Goal: Communication & Community: Share content

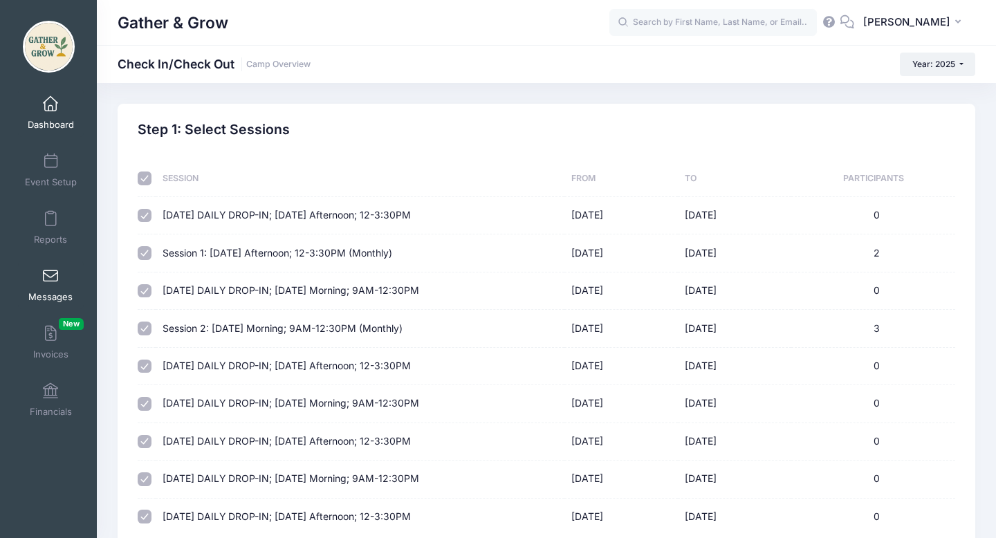
click at [45, 290] on link "Messages" at bounding box center [51, 285] width 66 height 48
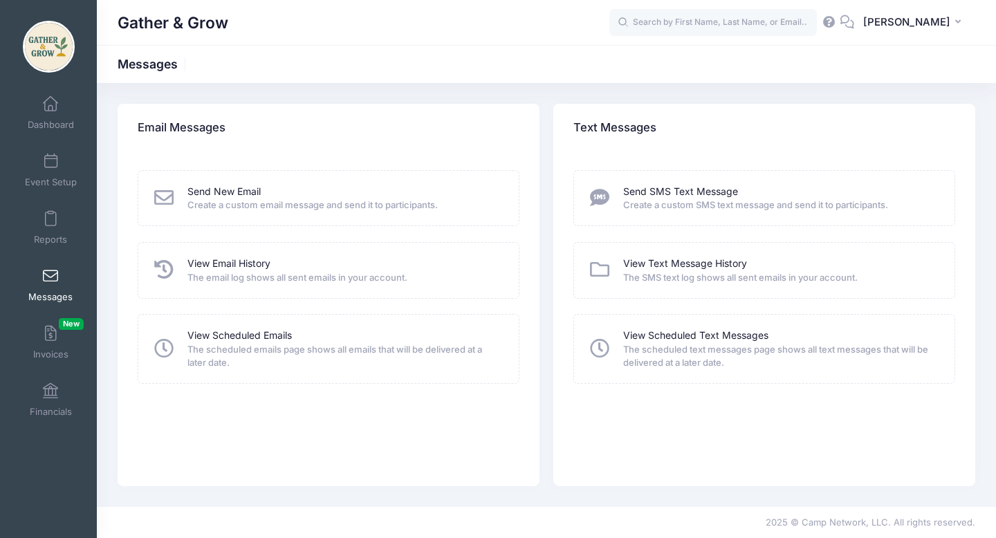
click at [712, 200] on span "Create a custom SMS text message and send it to participants." at bounding box center [779, 206] width 313 height 14
click at [644, 194] on link "Send SMS Text Message" at bounding box center [680, 192] width 115 height 15
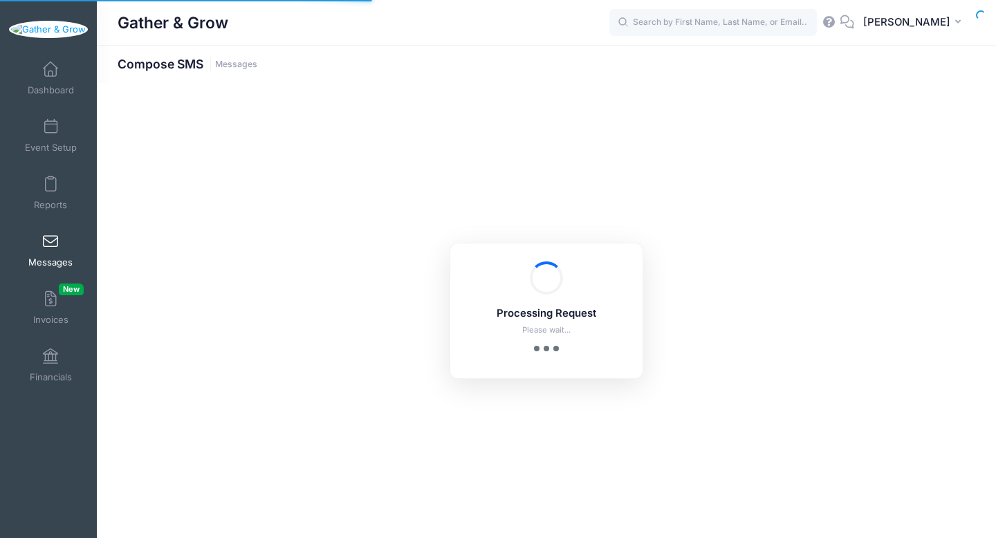
select select "2025"
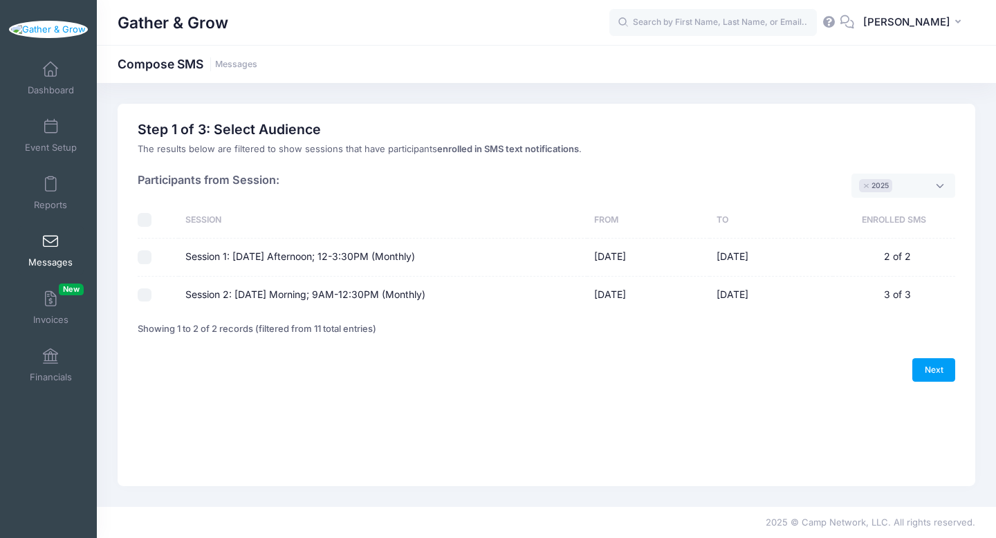
click at [142, 256] on input "Session 1: [DATE] Afternoon; 12-3:30PM (Monthly)" at bounding box center [145, 257] width 14 height 14
checkbox input "true"
click at [937, 371] on link "Next" at bounding box center [934, 370] width 43 height 24
select select "50"
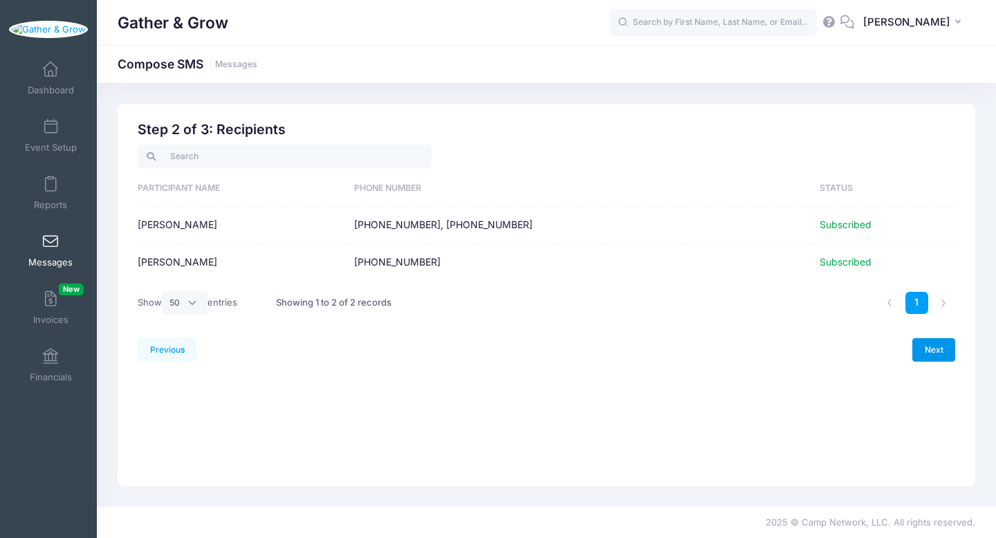
click at [933, 354] on link "Next" at bounding box center [934, 350] width 43 height 24
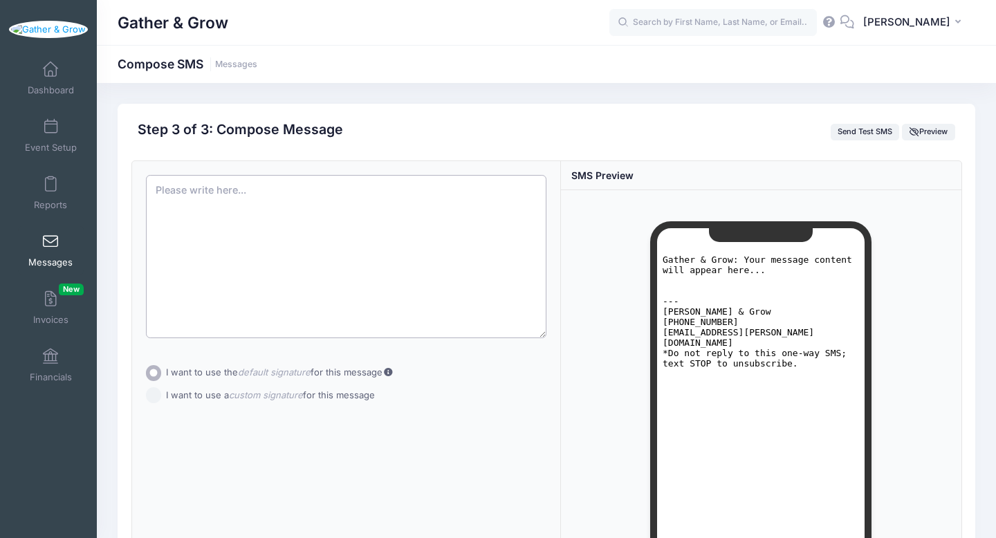
click at [379, 212] on textarea at bounding box center [346, 256] width 401 height 163
paste textarea "Hi families! We are so excited for our very first day of Gather & Grow tomorrow…"
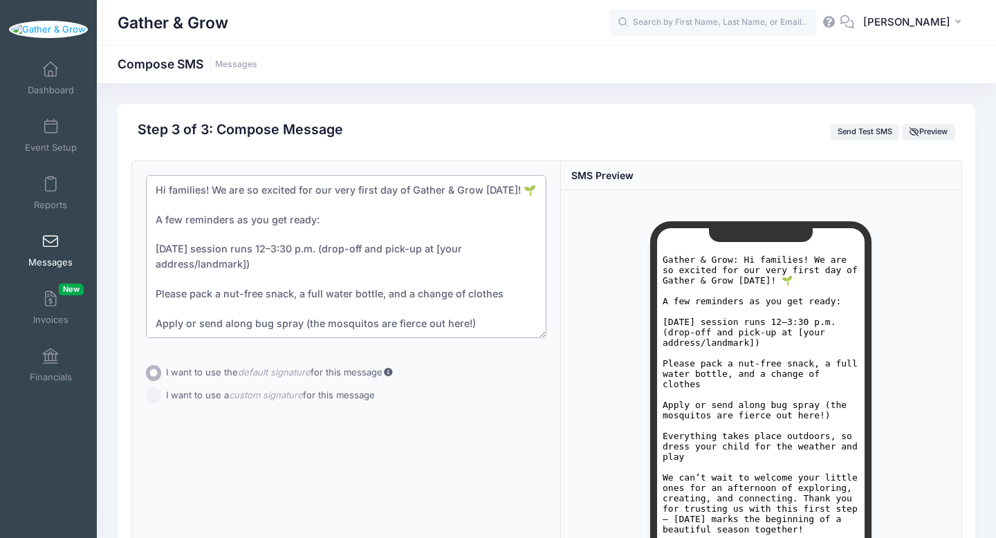
click at [203, 191] on textarea "Hi families! We are so excited for our very first day of Gather & Grow tomorrow…" at bounding box center [346, 256] width 401 height 163
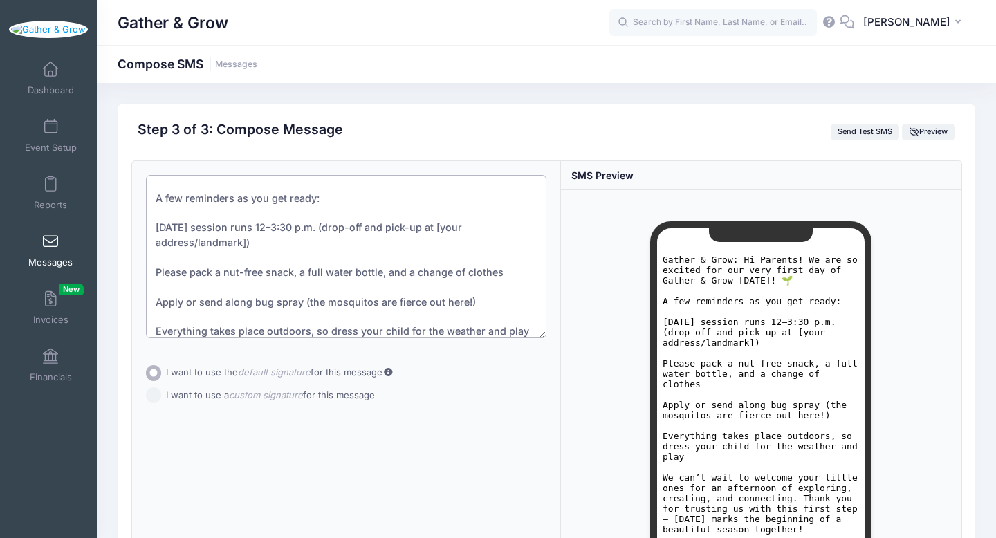
scroll to position [28, 0]
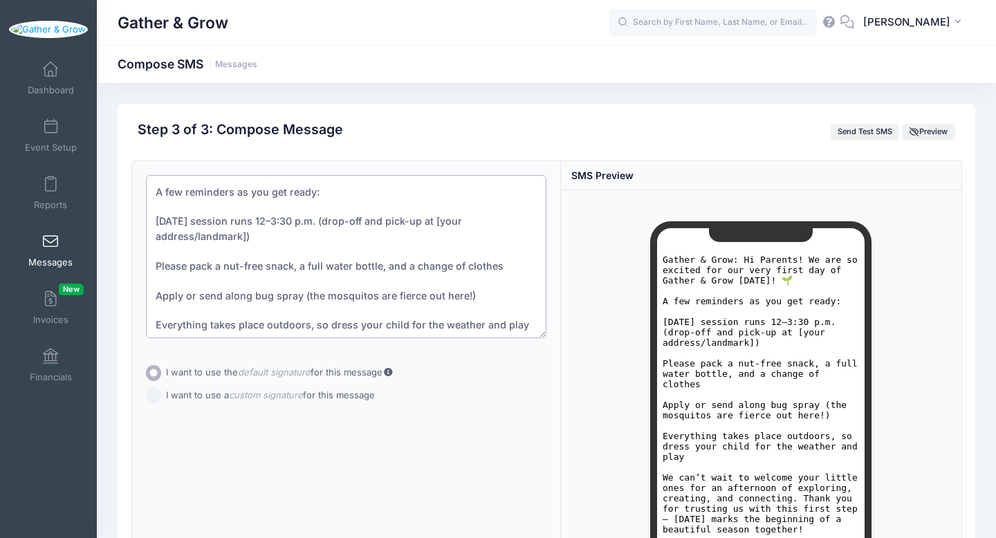
drag, startPoint x: 438, startPoint y: 237, endPoint x: 465, endPoint y: 244, distance: 27.9
click at [465, 244] on textarea "Hi Parents! We are so excited for our very first day of Gather & Grow tomorrow!…" at bounding box center [346, 256] width 401 height 163
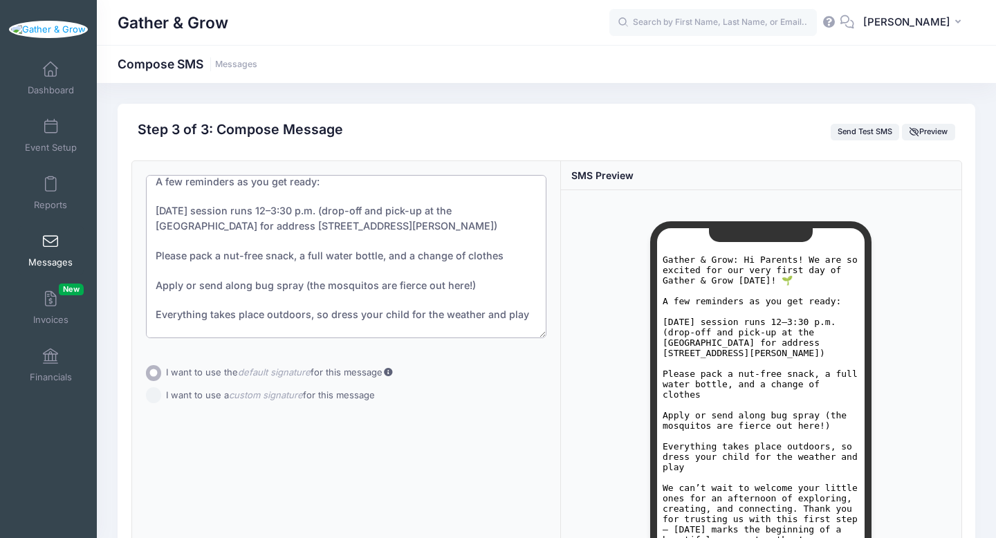
scroll to position [41, 0]
drag, startPoint x: 262, startPoint y: 268, endPoint x: 226, endPoint y: 271, distance: 35.4
click at [226, 271] on textarea "Hi Parents! We are so excited for our very first day of Gather & Grow tomorrow!…" at bounding box center [346, 256] width 401 height 163
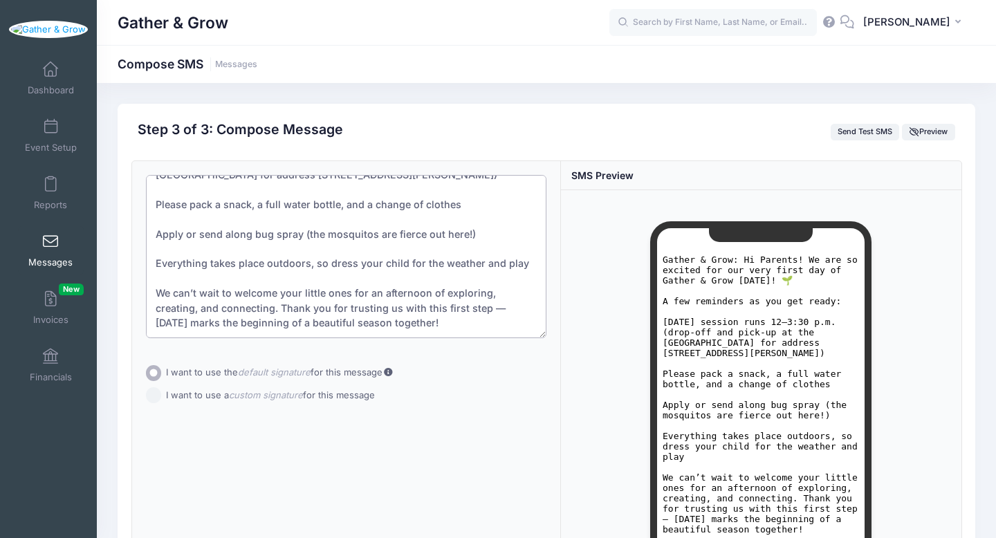
scroll to position [104, 0]
click at [347, 294] on textarea "Hi Parents! We are so excited for our very first day of Gather & Grow tomorrow!…" at bounding box center [346, 256] width 401 height 163
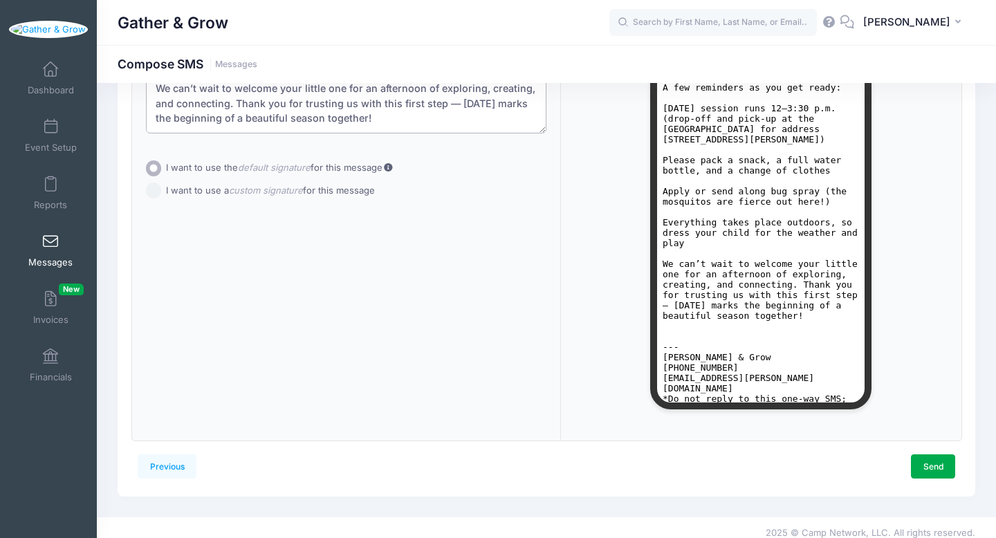
scroll to position [215, 0]
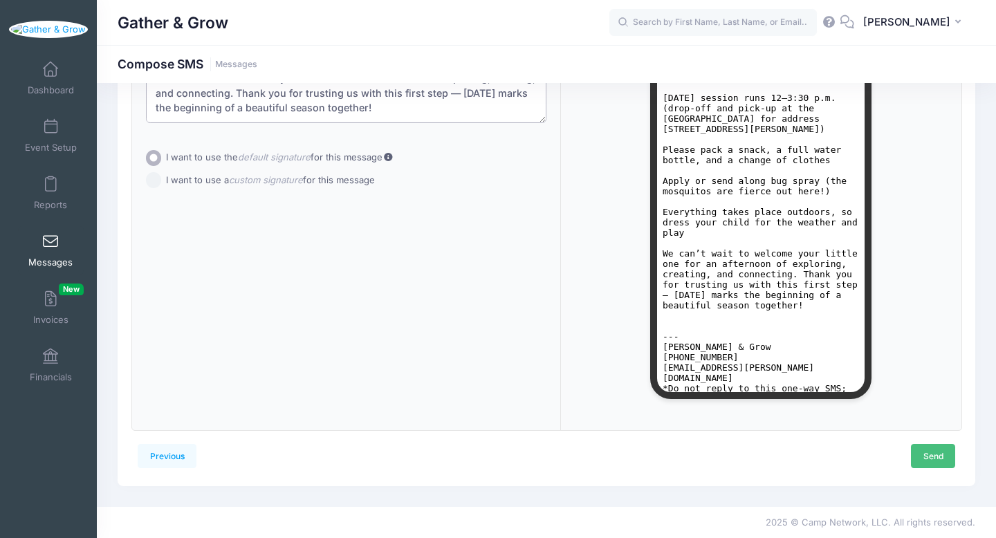
type textarea "Hi Parents! We are so excited for our very first day of Gather & Grow tomorrow!…"
click at [943, 460] on link "Send" at bounding box center [933, 456] width 44 height 24
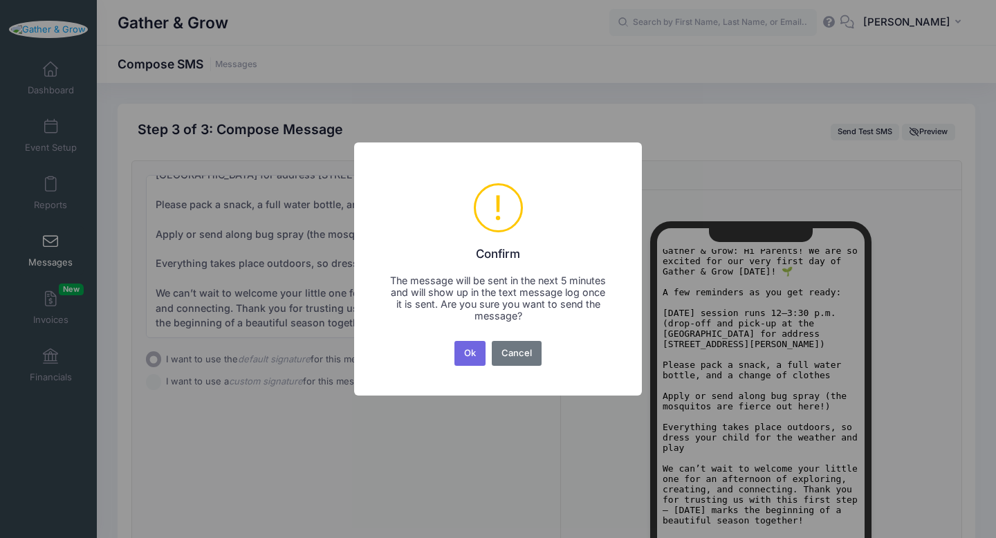
scroll to position [10, 0]
click at [475, 350] on button "Ok" at bounding box center [471, 353] width 32 height 25
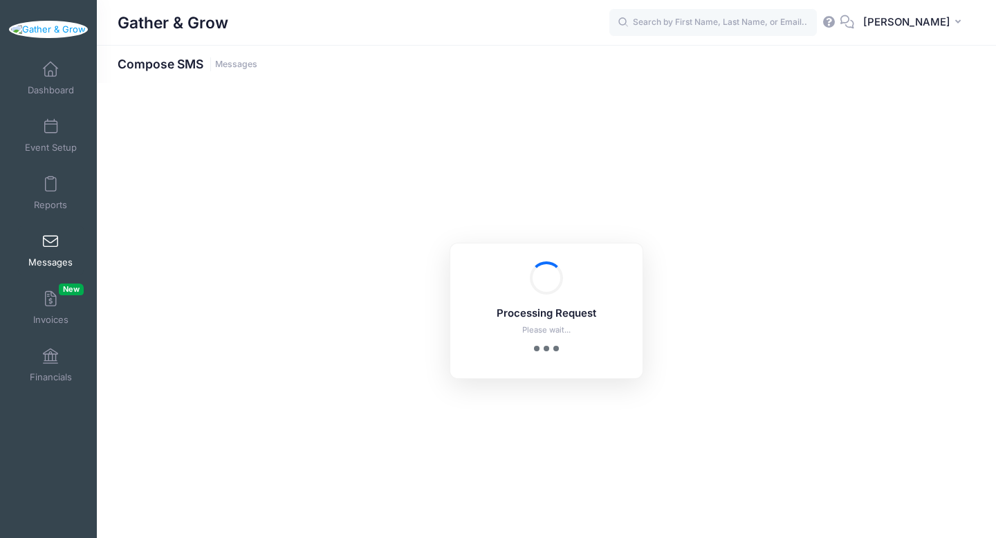
scroll to position [215, 0]
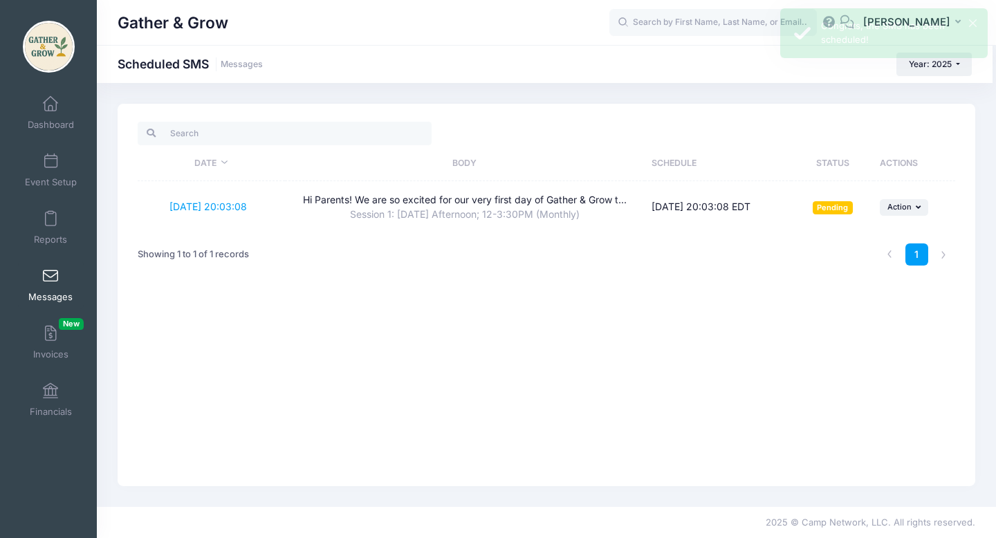
click at [56, 286] on link "Messages" at bounding box center [51, 285] width 66 height 48
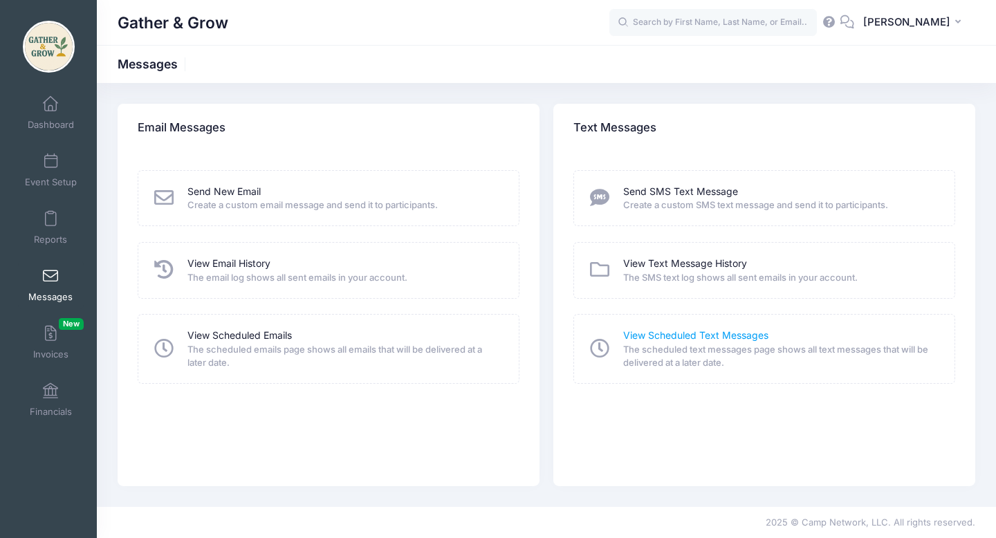
click at [637, 334] on link "View Scheduled Text Messages" at bounding box center [695, 336] width 145 height 15
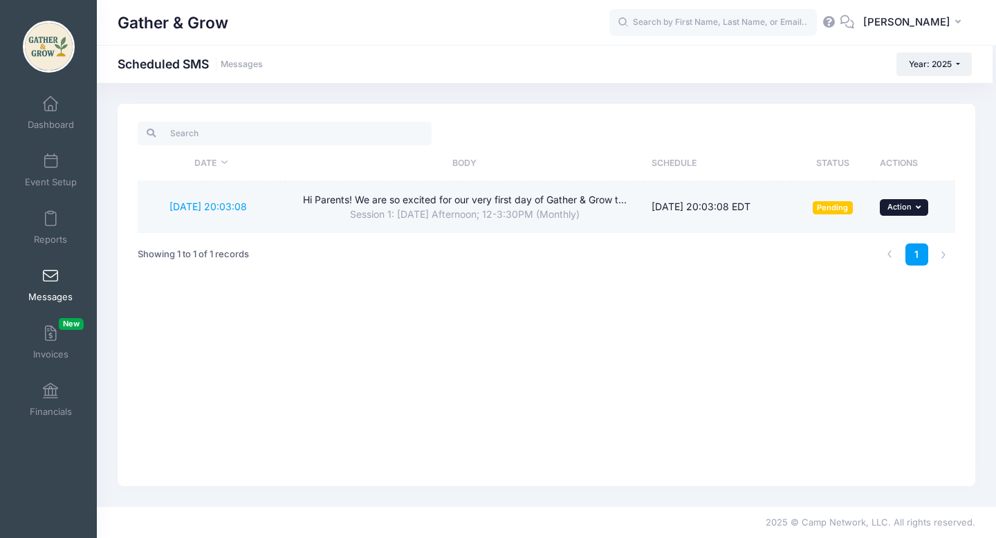
click at [922, 208] on icon "button" at bounding box center [920, 207] width 8 height 8
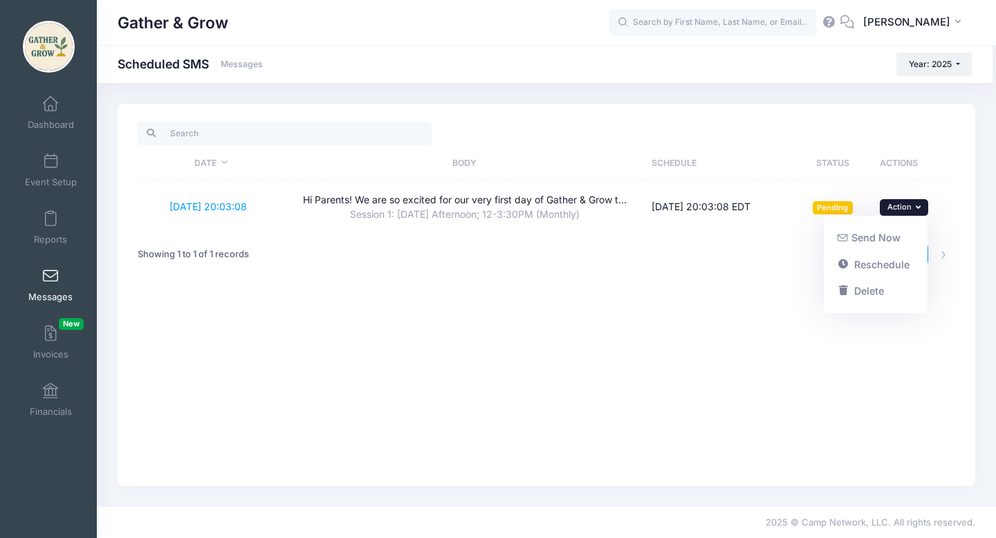
click at [668, 385] on div "Date Body Schedule Status Actions [DATE] 20:03:08 Hi Parents! We are so excited…" at bounding box center [547, 295] width 858 height 383
click at [51, 278] on span at bounding box center [51, 276] width 0 height 15
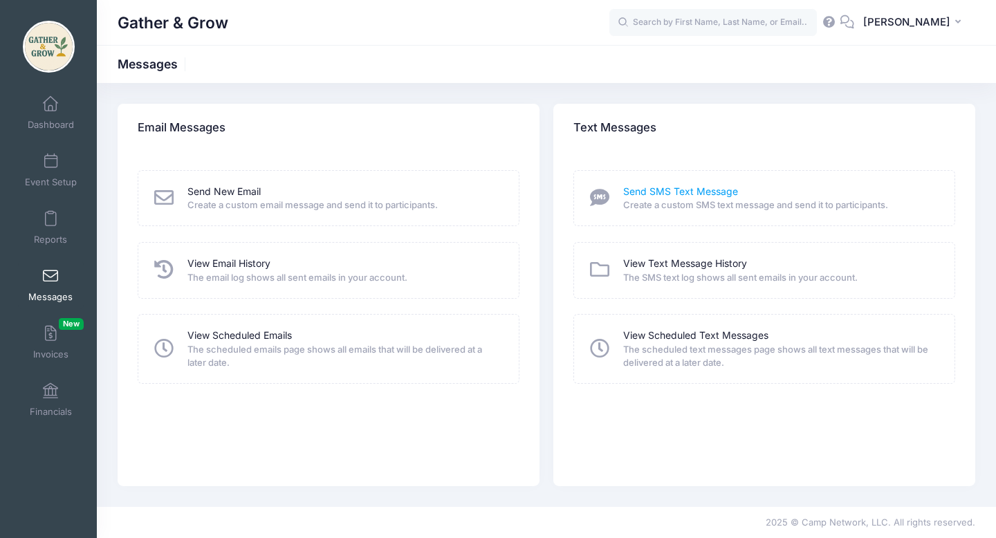
click at [729, 188] on link "Send SMS Text Message" at bounding box center [680, 192] width 115 height 15
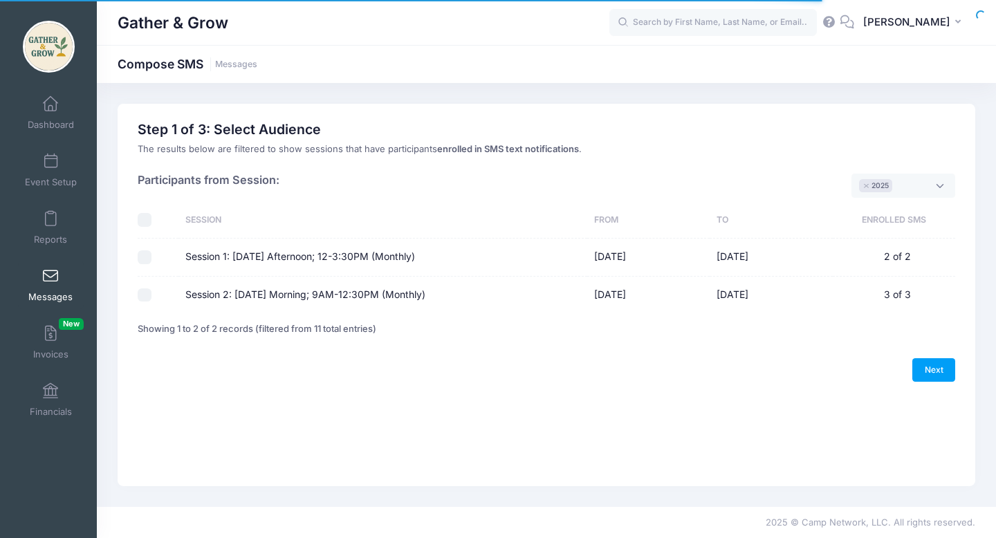
select select "2025"
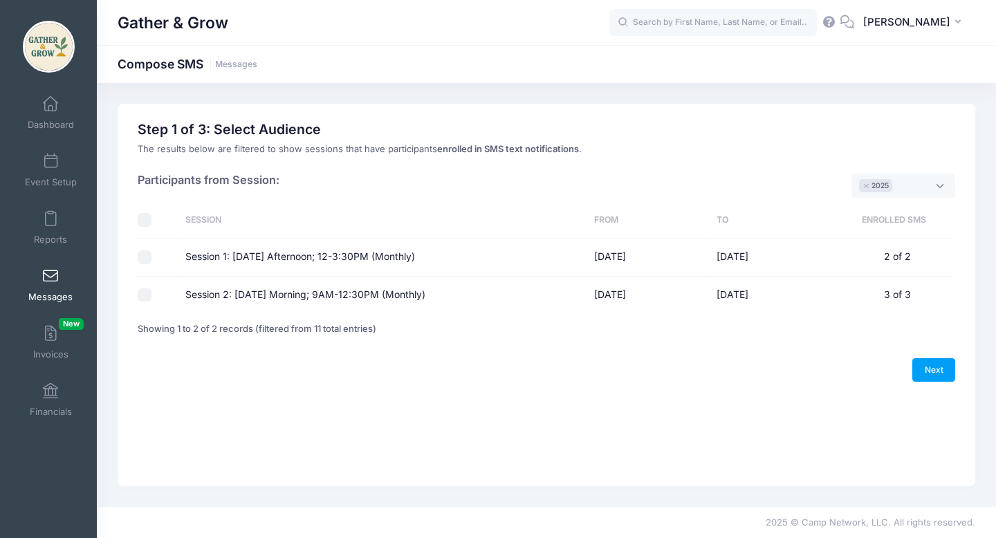
click at [143, 299] on input "Session 2: [DATE] Morning; 9AM-12:30PM (Monthly)" at bounding box center [145, 296] width 14 height 14
checkbox input "true"
click at [936, 370] on link "Next" at bounding box center [934, 370] width 43 height 24
select select "50"
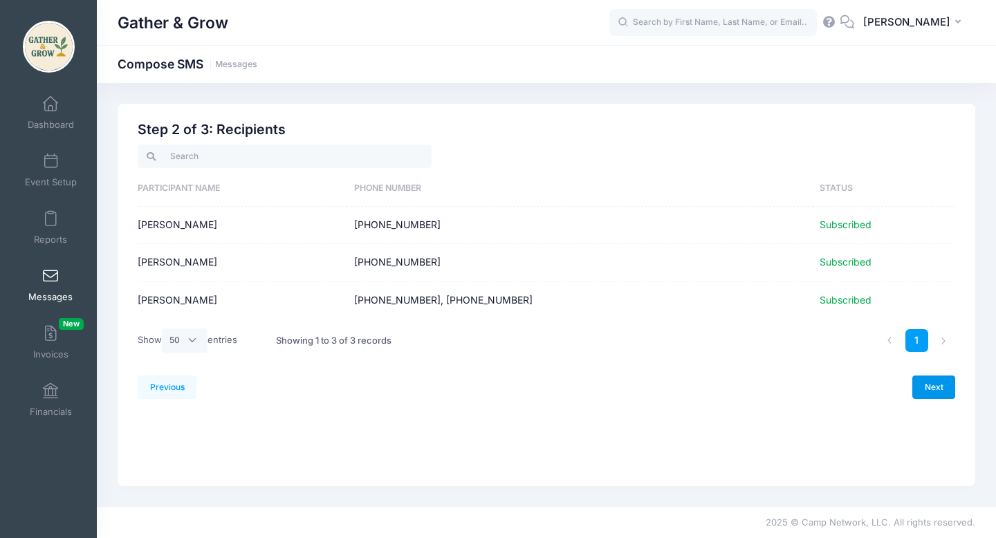
click at [949, 387] on link "Next" at bounding box center [934, 388] width 43 height 24
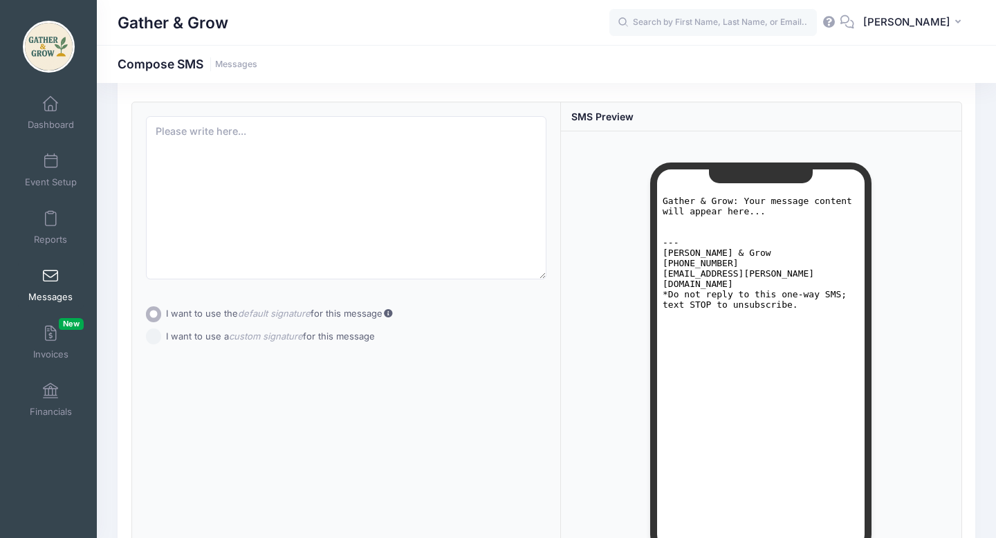
scroll to position [37, 0]
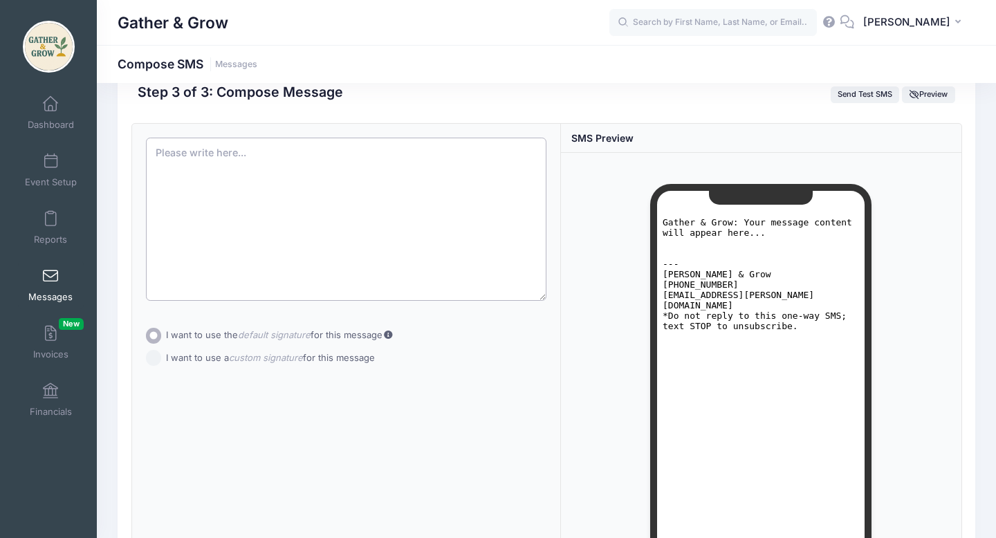
click at [348, 151] on textarea at bounding box center [346, 219] width 401 height 163
click at [244, 151] on textarea at bounding box center [346, 219] width 401 height 163
paste textarea "Hi families! We are so excited for our very first Wednesday session of Gather &…"
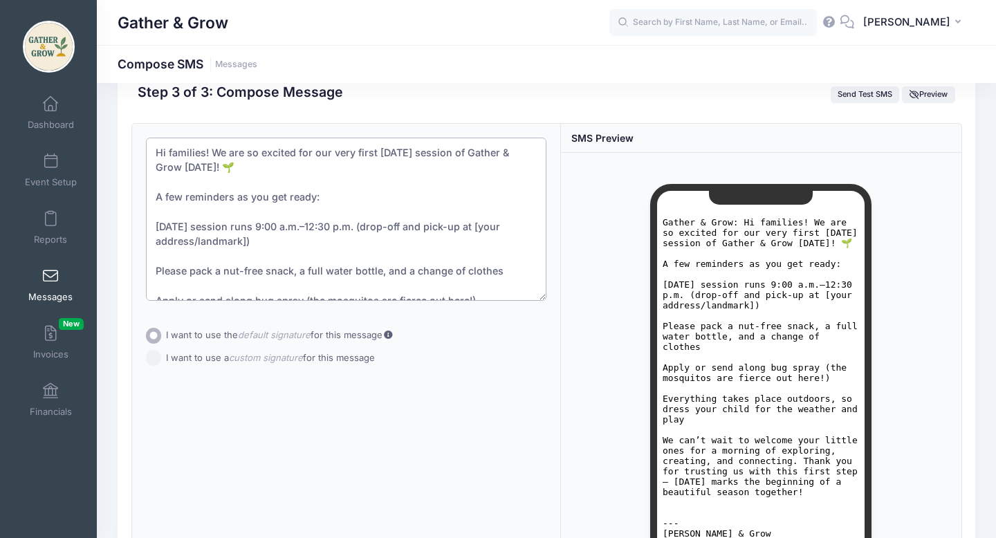
scroll to position [95, 0]
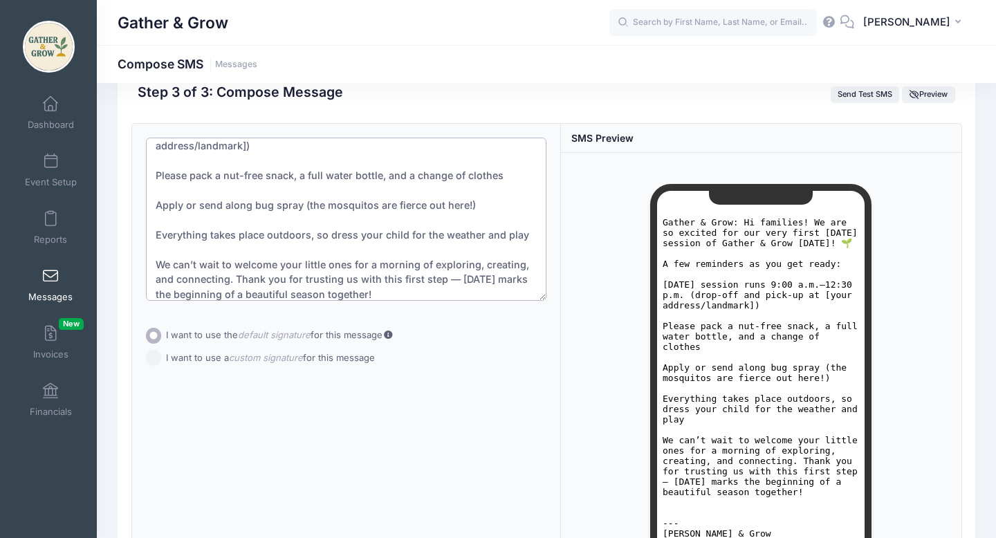
drag, startPoint x: 262, startPoint y: 176, endPoint x: 223, endPoint y: 175, distance: 39.5
click at [223, 175] on textarea "Hi families! We are so excited for our very first Wednesday session of Gather &…" at bounding box center [346, 219] width 401 height 163
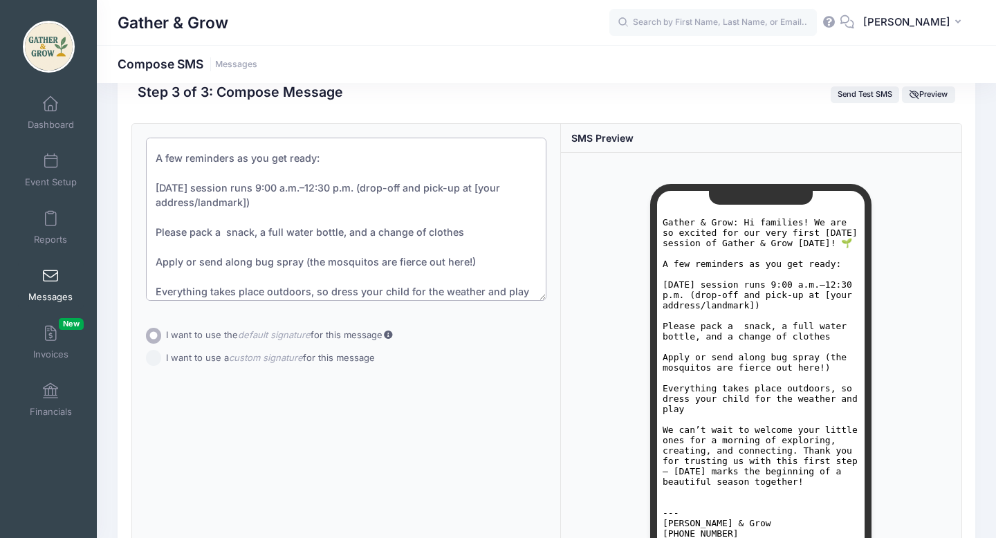
scroll to position [36, 0]
drag, startPoint x: 493, startPoint y: 193, endPoint x: 519, endPoint y: 205, distance: 28.2
click at [519, 205] on textarea "Hi families! We are so excited for our very first Wednesday session of Gather &…" at bounding box center [346, 219] width 401 height 163
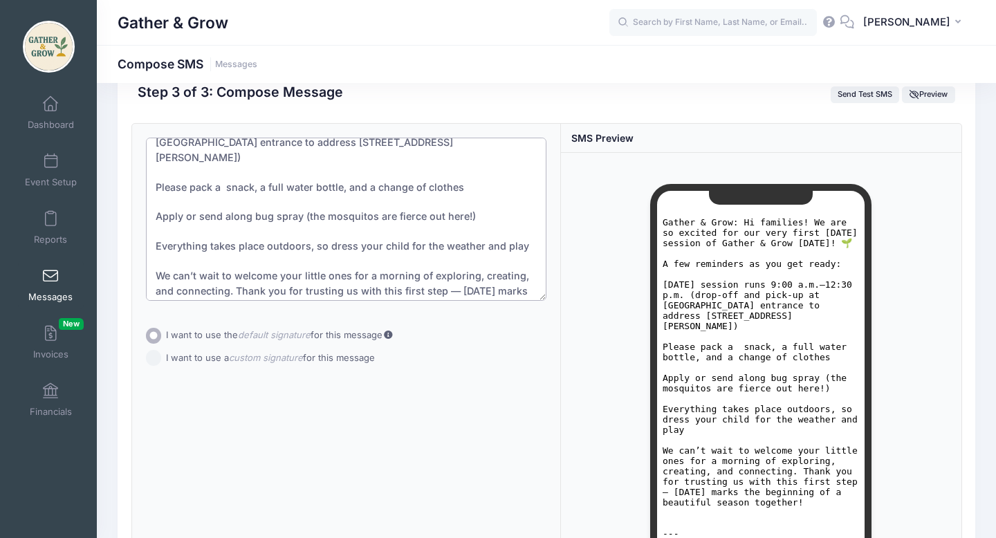
scroll to position [100, 0]
click at [348, 263] on textarea "Hi families! We are so excited for our very first Wednesday session of Gather &…" at bounding box center [346, 219] width 401 height 163
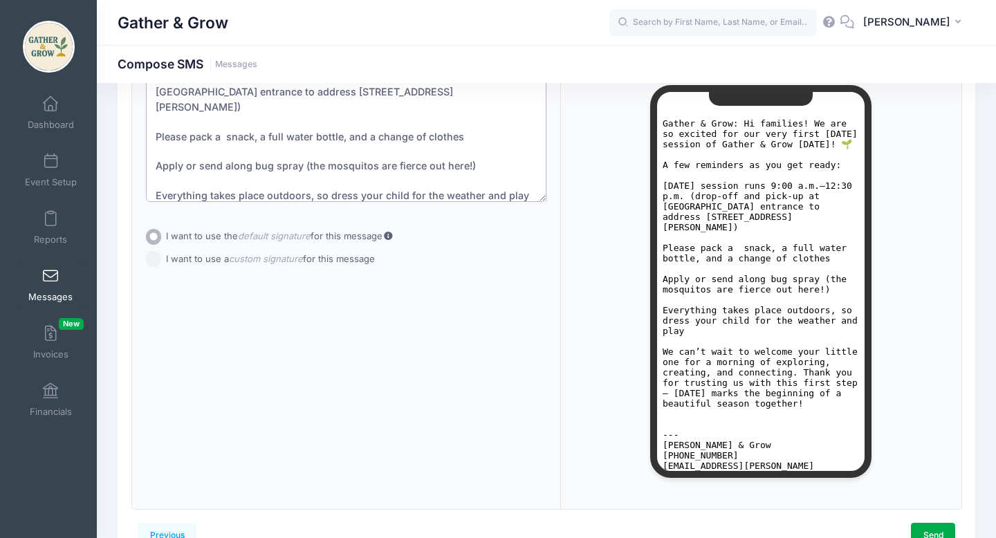
scroll to position [0, 0]
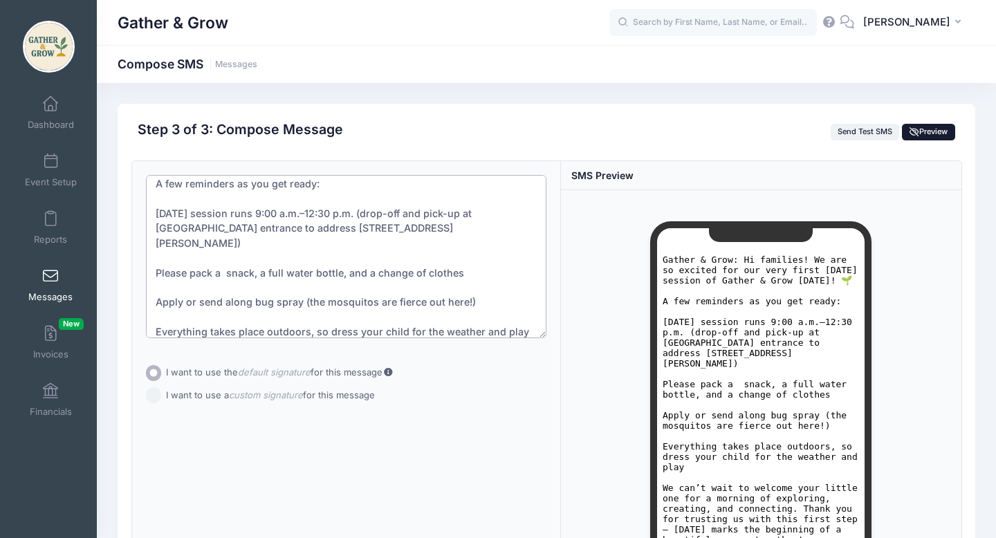
type textarea "Hi families! We are so excited for our very first Wednesday session of Gather &…"
click at [925, 132] on span "Preview" at bounding box center [929, 132] width 39 height 10
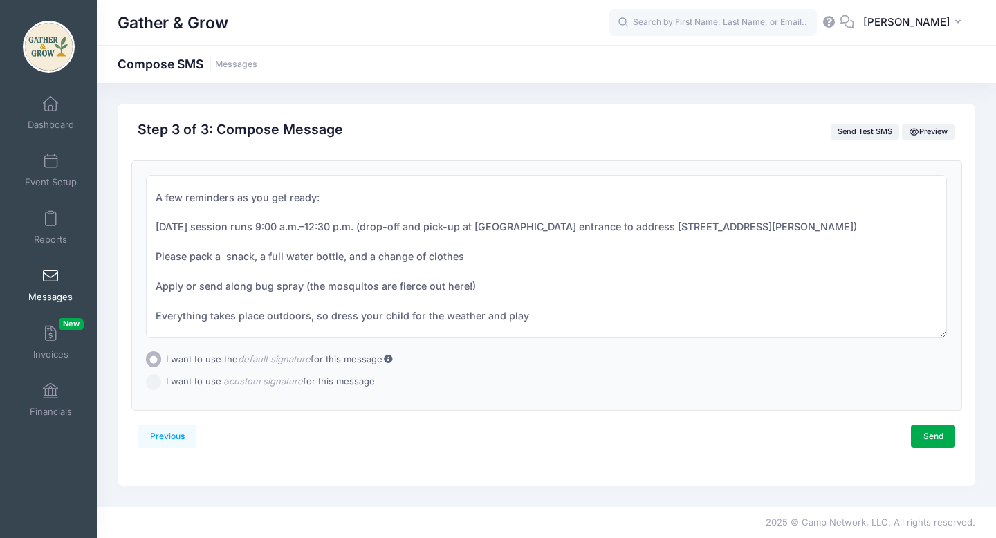
scroll to position [59, 0]
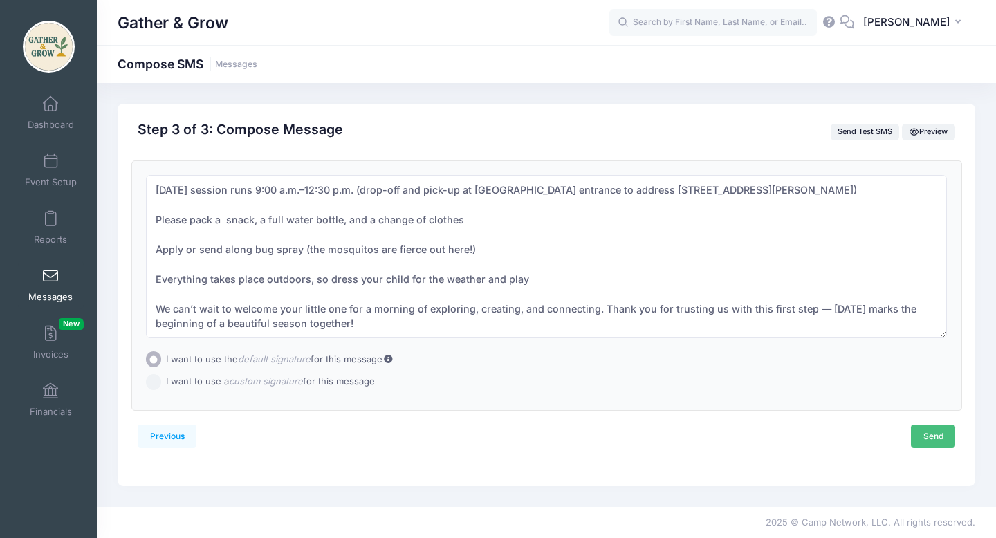
click at [924, 443] on link "Send" at bounding box center [933, 437] width 44 height 24
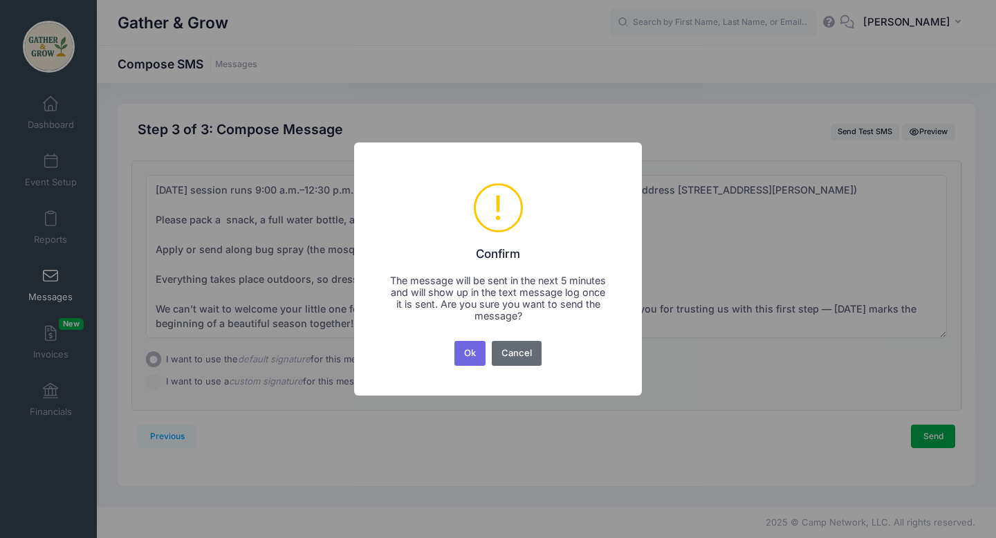
click at [513, 347] on button "Cancel" at bounding box center [517, 353] width 51 height 25
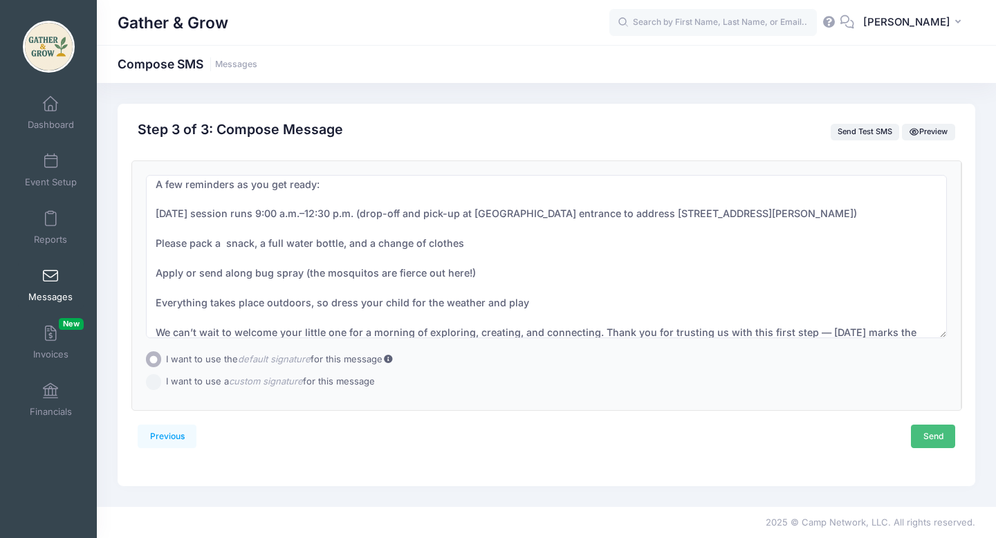
scroll to position [0, 0]
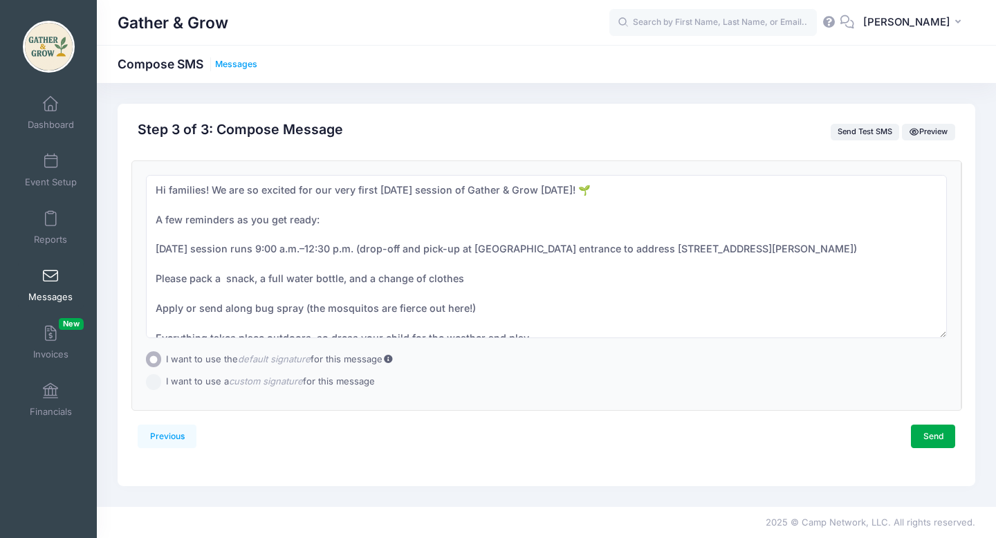
click at [241, 67] on link "Messages" at bounding box center [236, 65] width 42 height 10
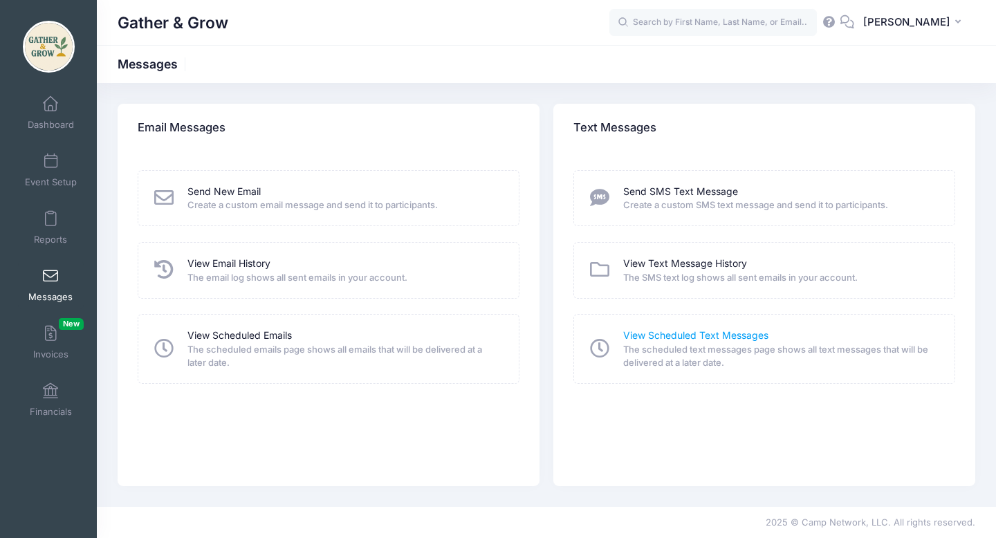
click at [662, 335] on link "View Scheduled Text Messages" at bounding box center [695, 336] width 145 height 15
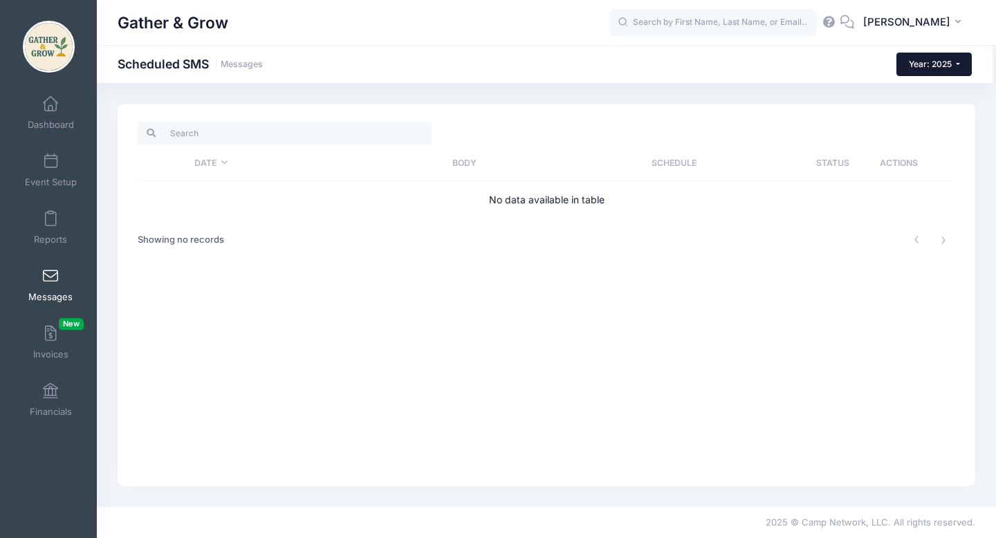
click at [945, 71] on button "Year: 2025" at bounding box center [934, 65] width 75 height 24
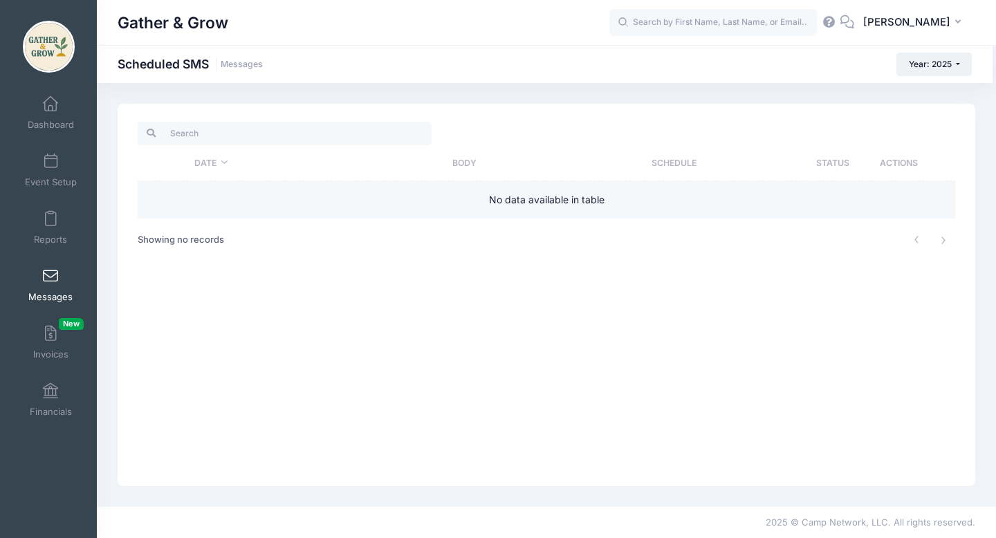
click at [468, 205] on td "No data available in table" at bounding box center [547, 199] width 818 height 37
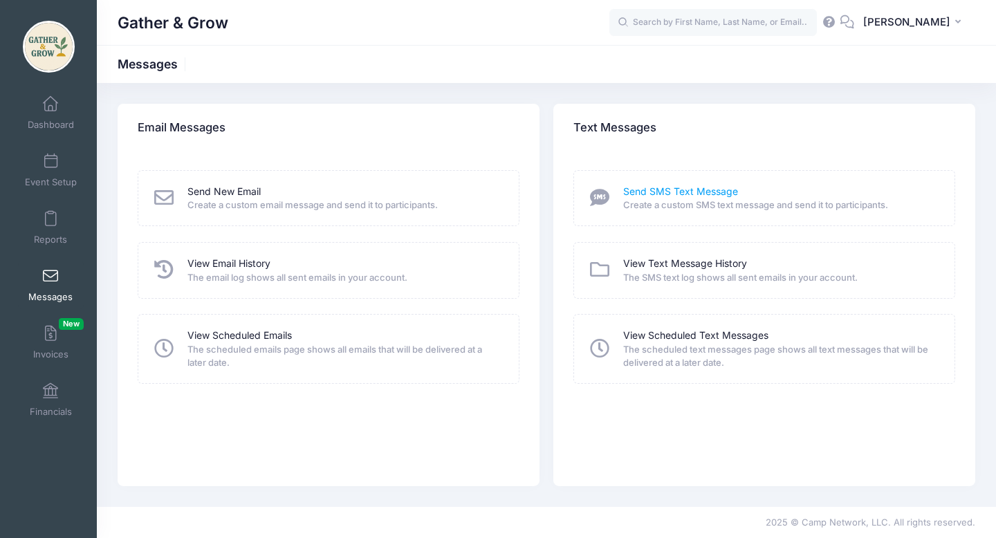
click at [638, 192] on link "Send SMS Text Message" at bounding box center [680, 192] width 115 height 15
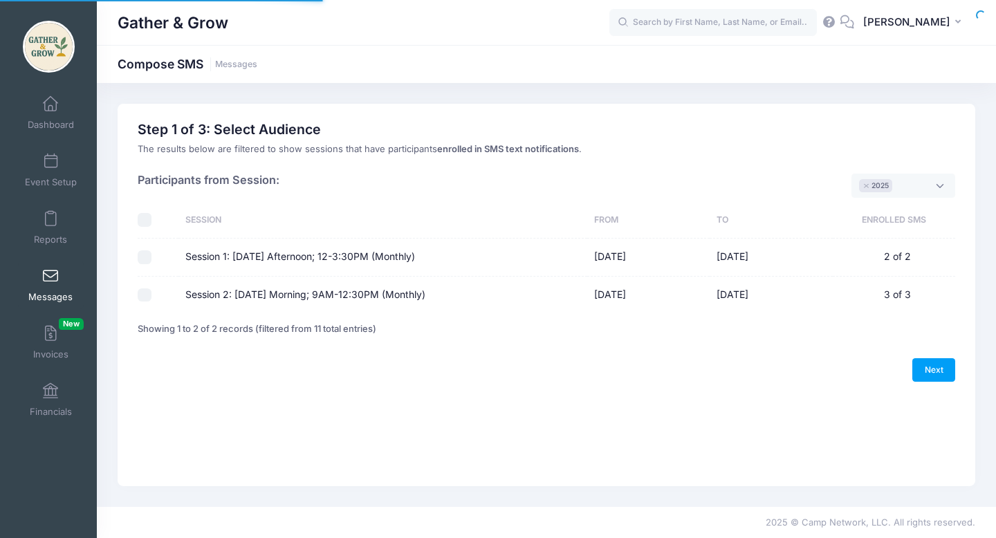
select select "2025"
click at [151, 291] on input "Session 2: [DATE] Morning; 9AM-12:30PM (Monthly)" at bounding box center [145, 296] width 14 height 14
checkbox input "true"
click at [943, 381] on link "Next" at bounding box center [934, 370] width 43 height 24
select select "50"
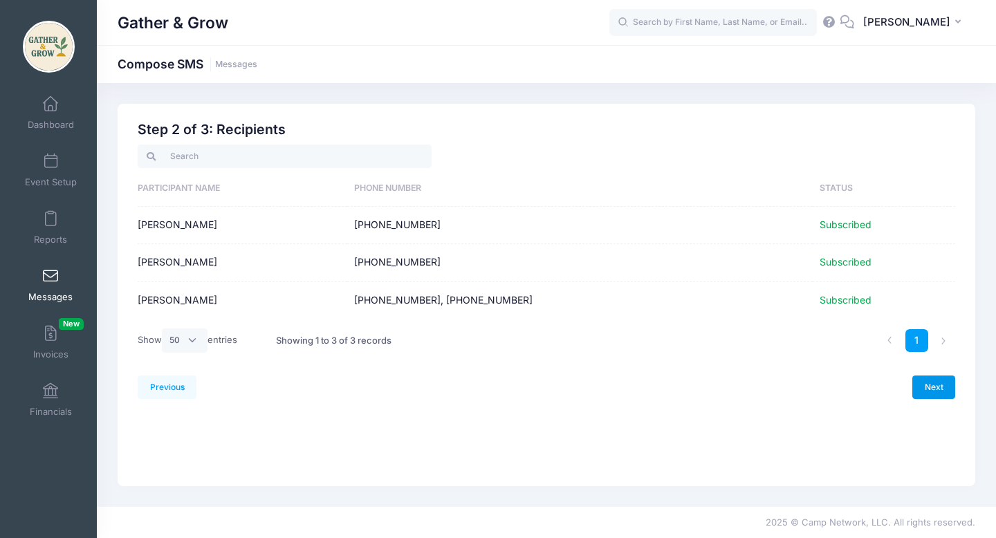
click at [929, 388] on link "Next" at bounding box center [934, 388] width 43 height 24
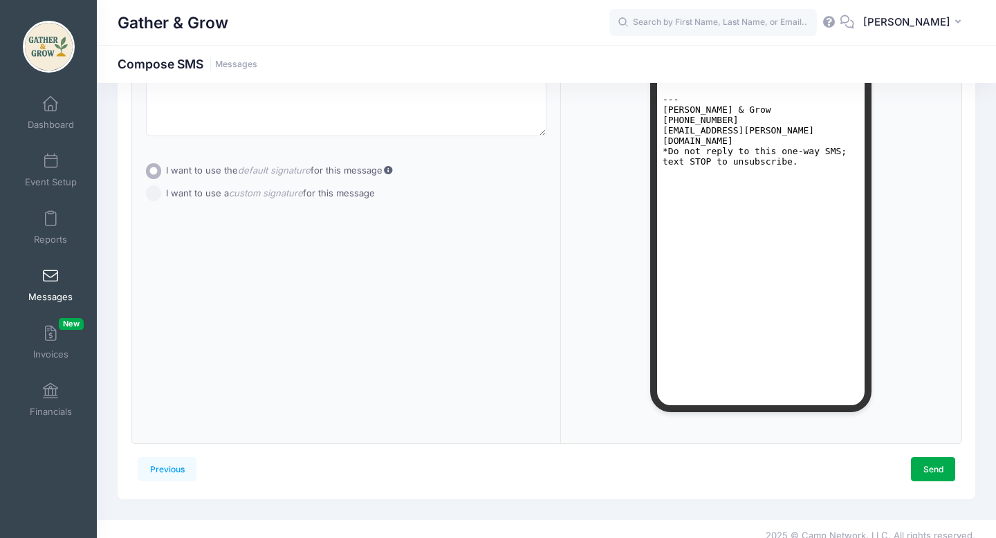
scroll to position [201, 0]
click at [844, 21] on icon at bounding box center [847, 21] width 15 height 9
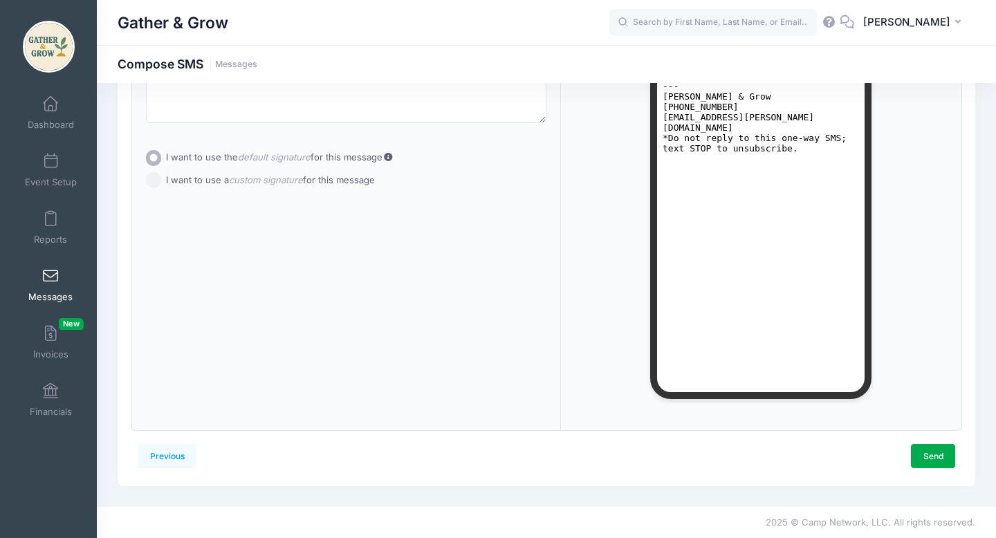
click at [599, 161] on div at bounding box center [761, 202] width 338 height 393
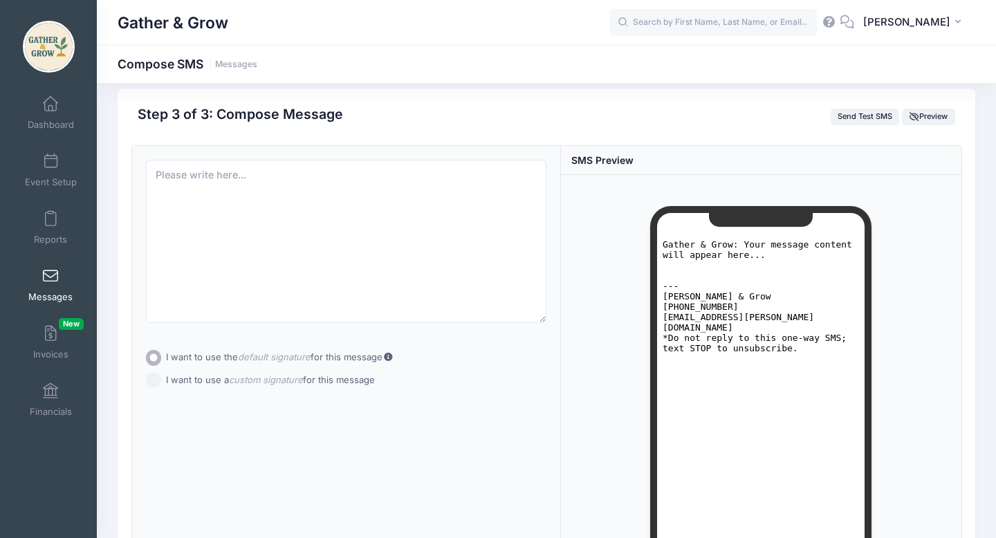
scroll to position [0, 0]
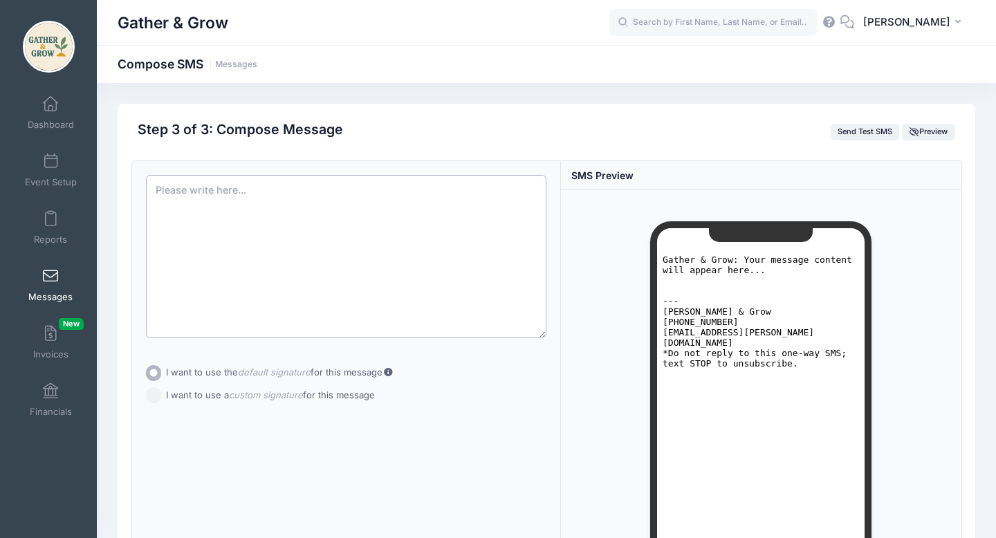
click at [466, 232] on textarea at bounding box center [346, 256] width 401 height 163
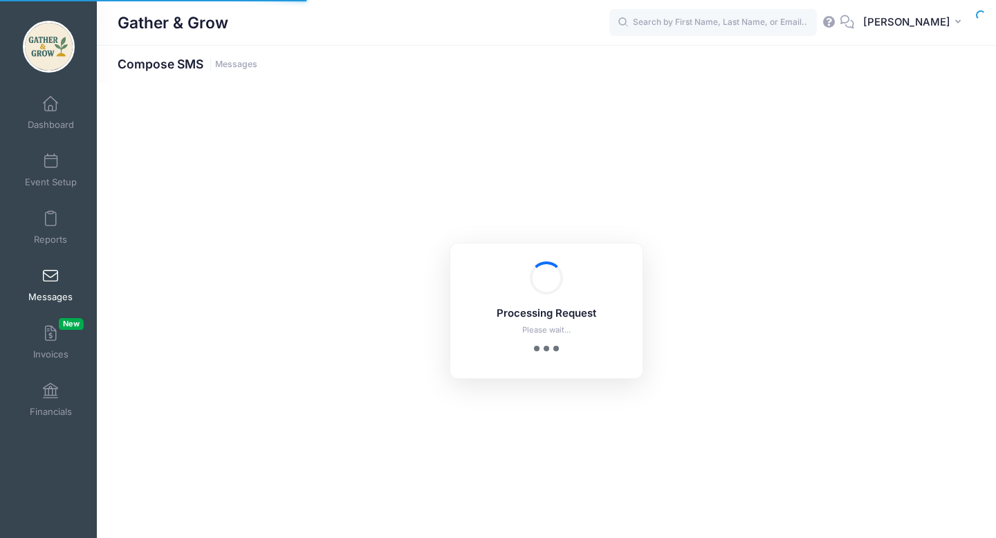
select select "2025"
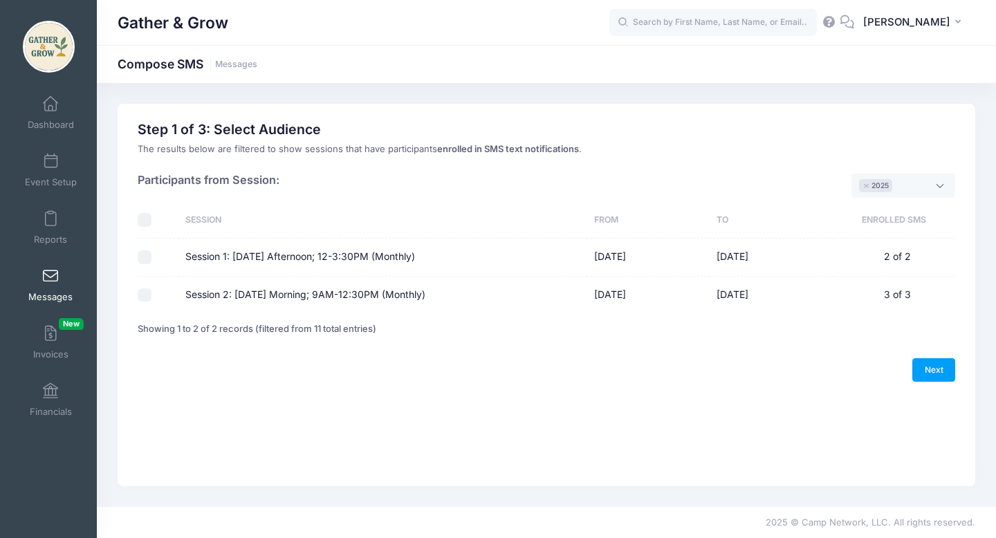
click at [51, 274] on span at bounding box center [51, 276] width 0 height 15
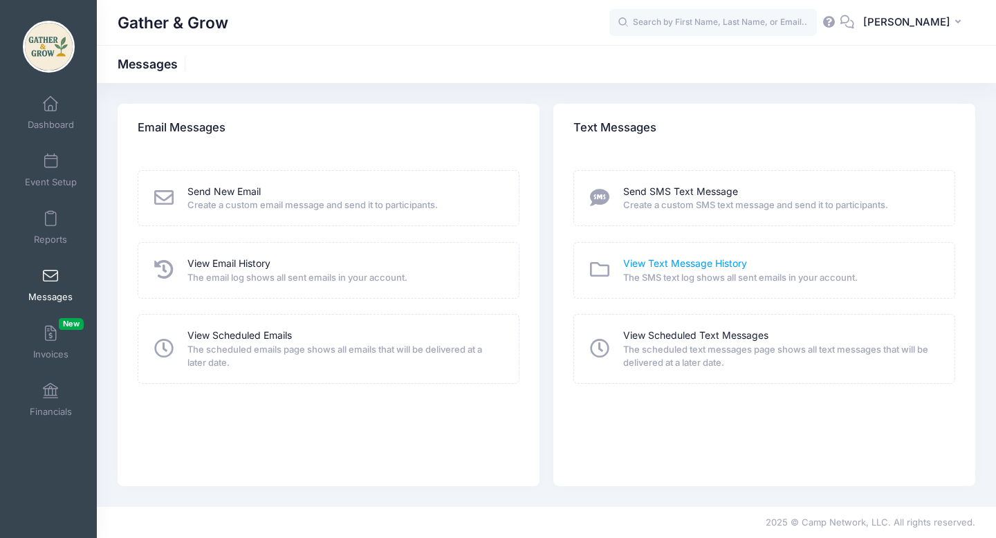
click at [675, 264] on link "View Text Message History" at bounding box center [685, 264] width 124 height 15
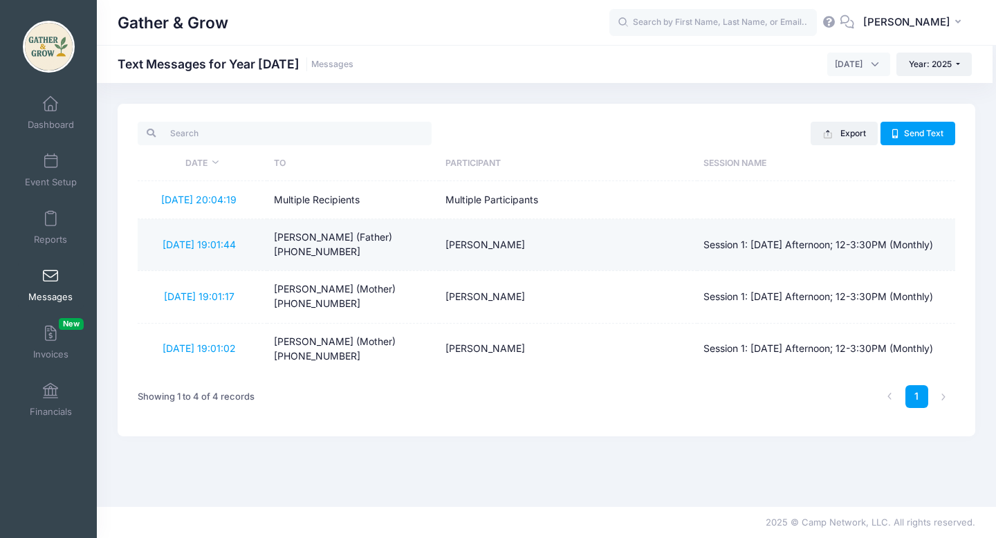
click at [739, 258] on td "Session 1: [DATE] Afternoon; 12-3:30PM (Monthly)" at bounding box center [827, 245] width 258 height 52
click at [220, 244] on link "9/7/2025 19:01:44" at bounding box center [199, 245] width 73 height 12
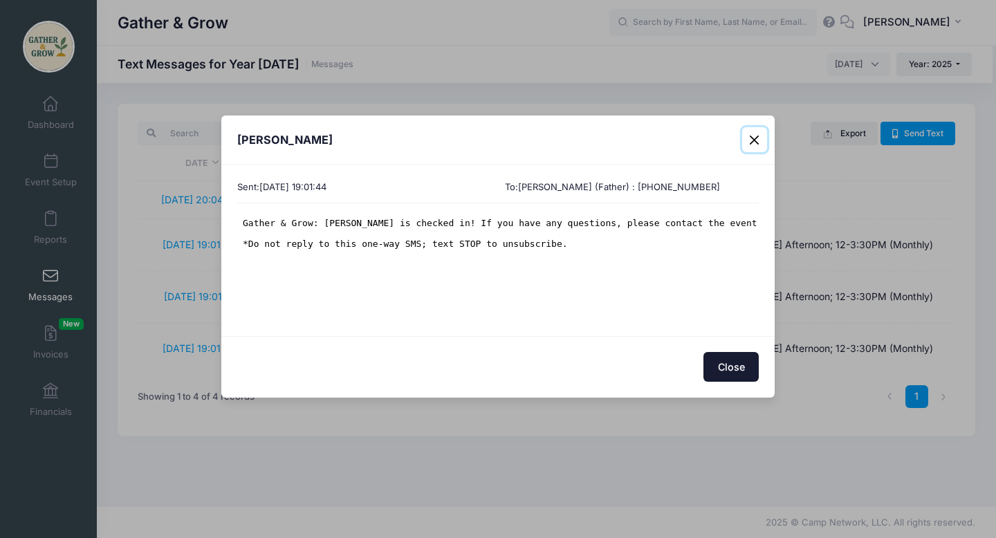
click at [754, 142] on button "Close" at bounding box center [754, 139] width 25 height 25
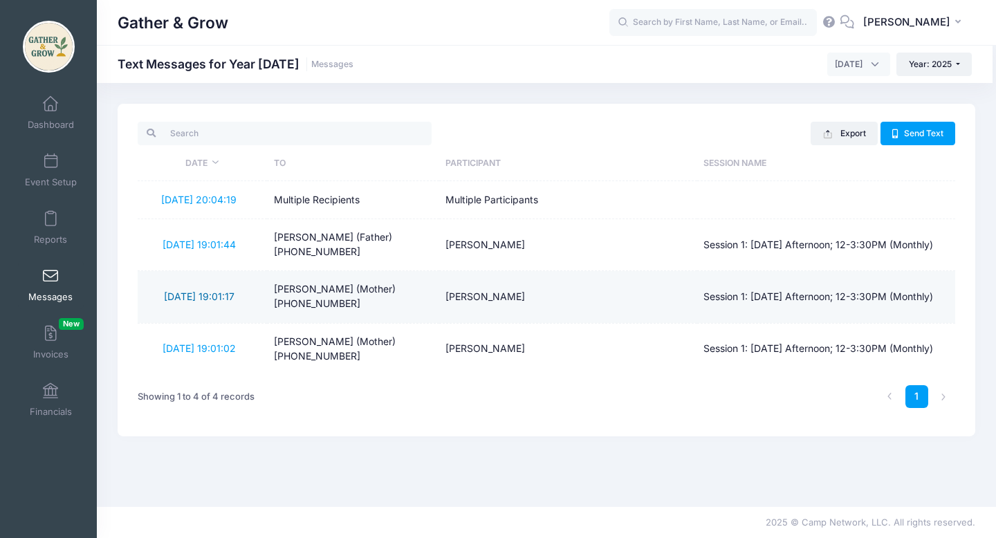
click at [219, 295] on link "9/7/2025 19:01:17" at bounding box center [199, 297] width 71 height 12
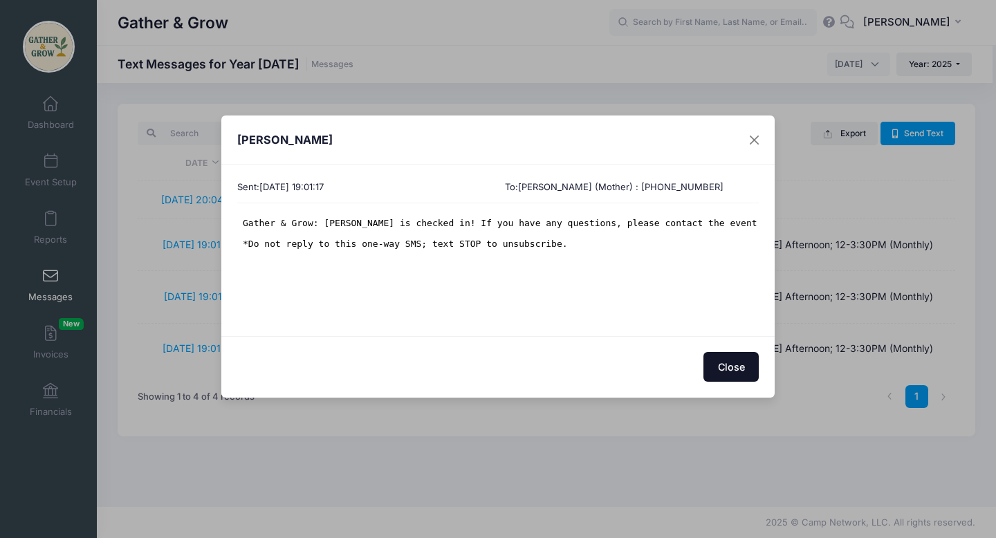
click at [731, 370] on button "Close" at bounding box center [731, 367] width 55 height 30
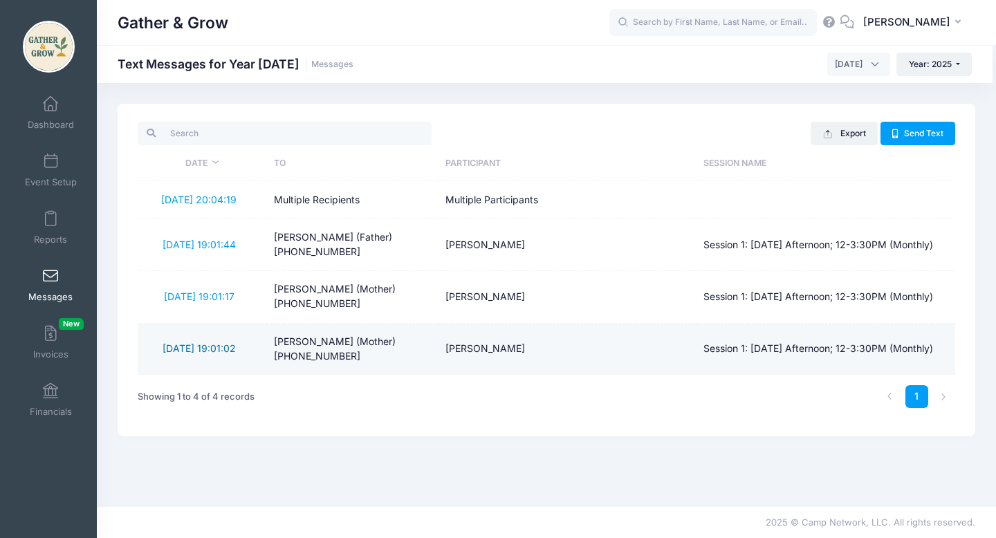
click at [219, 349] on link "9/7/2025 19:01:02" at bounding box center [199, 349] width 73 height 12
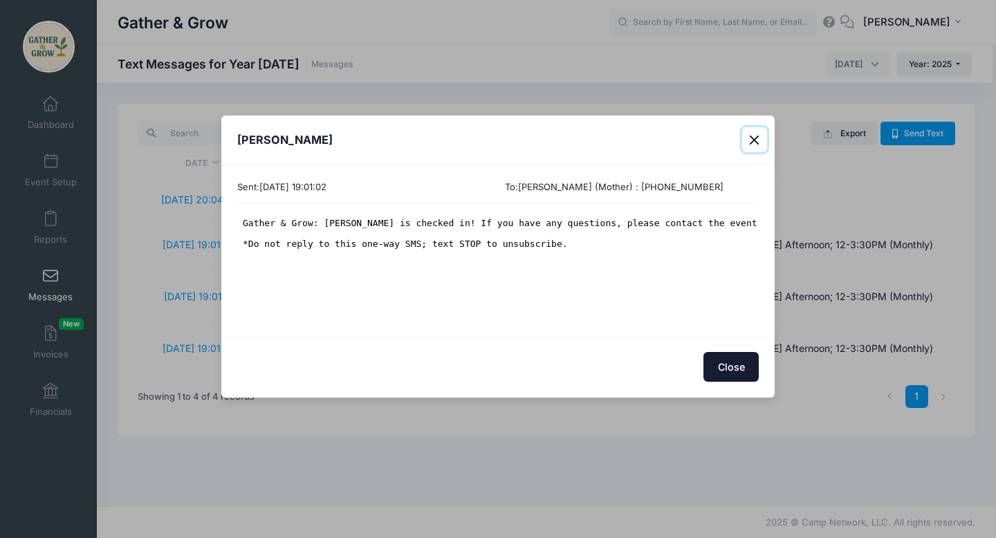
click at [759, 137] on button "Close" at bounding box center [754, 139] width 25 height 25
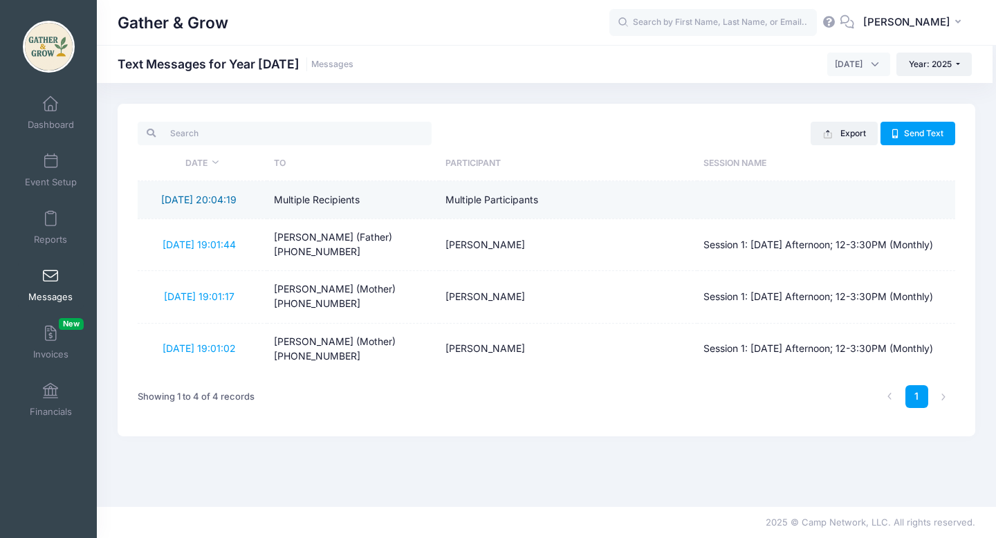
click at [208, 201] on link "9/7/2025 20:04:19" at bounding box center [198, 200] width 75 height 12
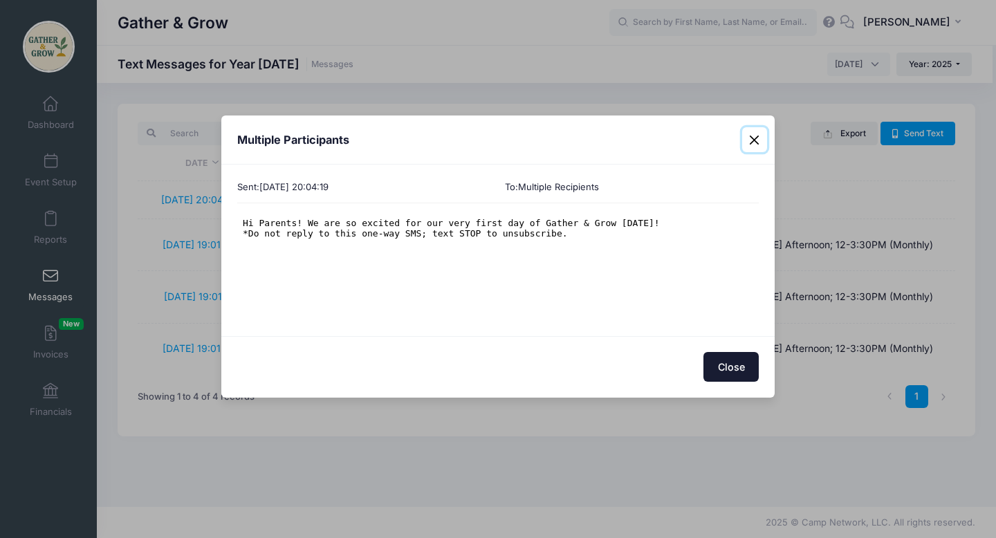
click at [756, 140] on button "Close" at bounding box center [754, 139] width 25 height 25
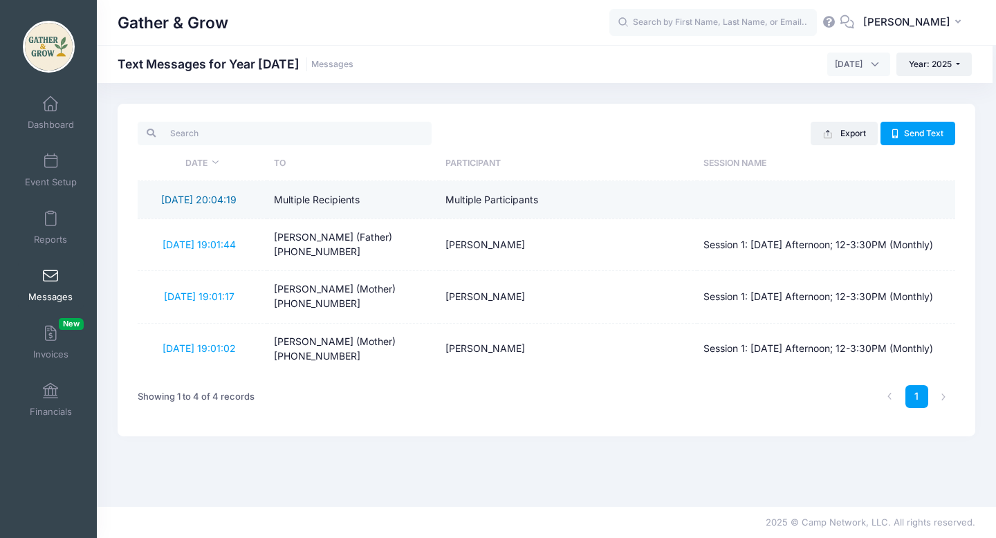
click at [177, 203] on link "9/7/2025 20:04:19" at bounding box center [198, 200] width 75 height 12
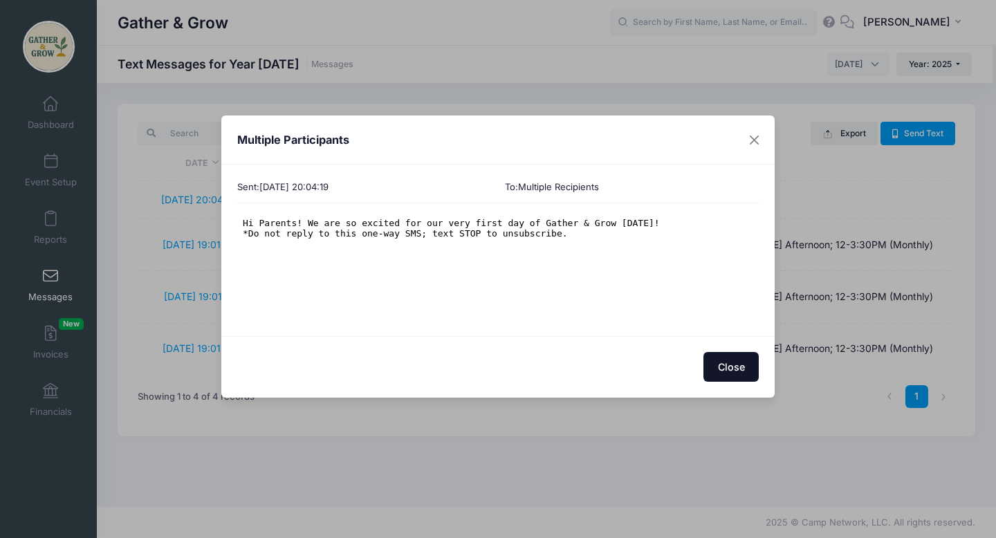
click at [733, 365] on button "Close" at bounding box center [731, 367] width 55 height 30
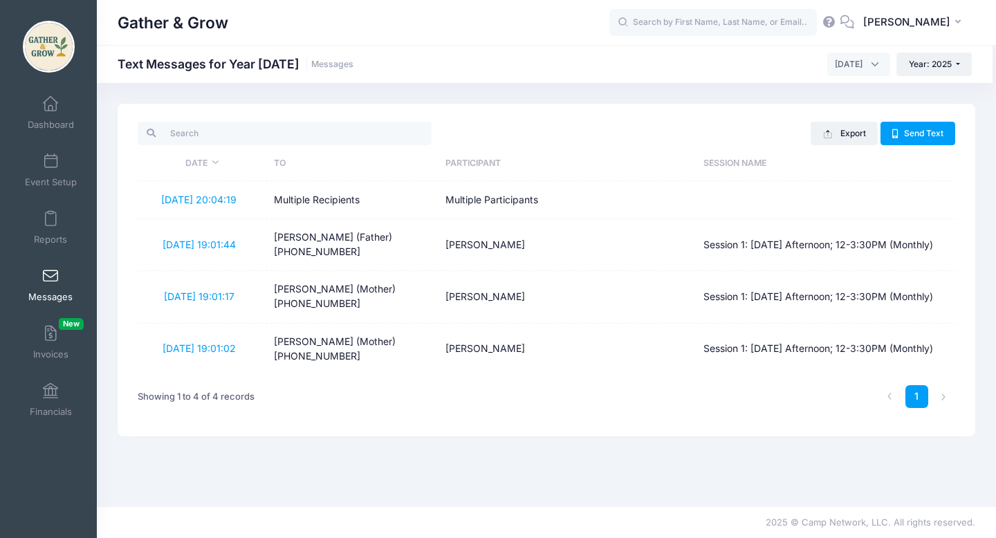
click at [48, 284] on link "Messages" at bounding box center [51, 285] width 66 height 48
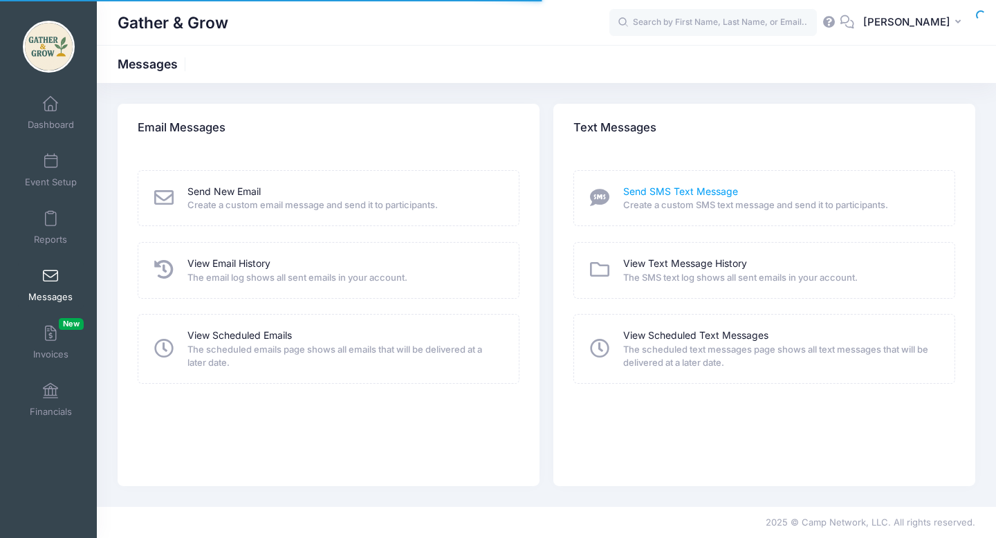
click at [730, 197] on link "Send SMS Text Message" at bounding box center [680, 192] width 115 height 15
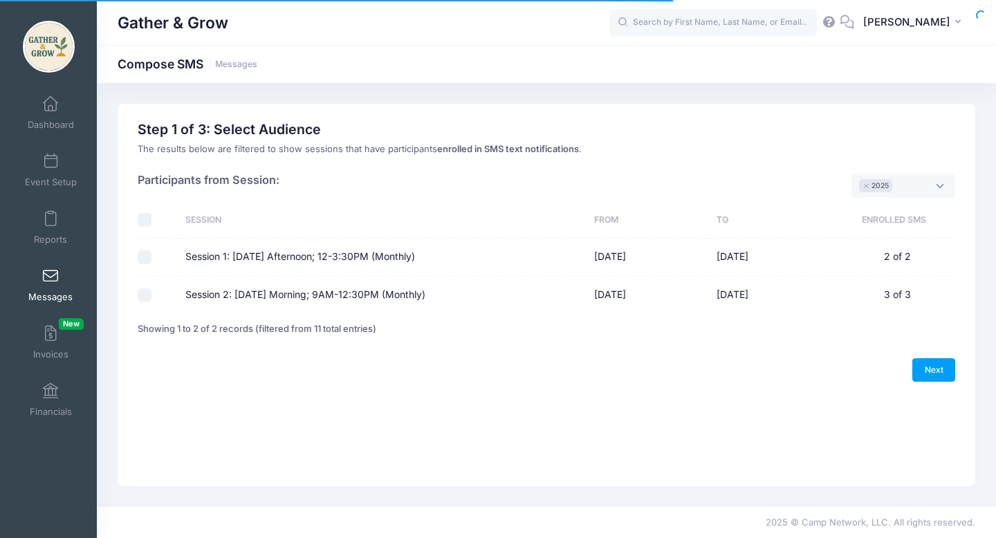
select select "2025"
click at [147, 256] on input "Session 1: [DATE] Afternoon; 12-3:30PM (Monthly)" at bounding box center [145, 257] width 14 height 14
checkbox input "true"
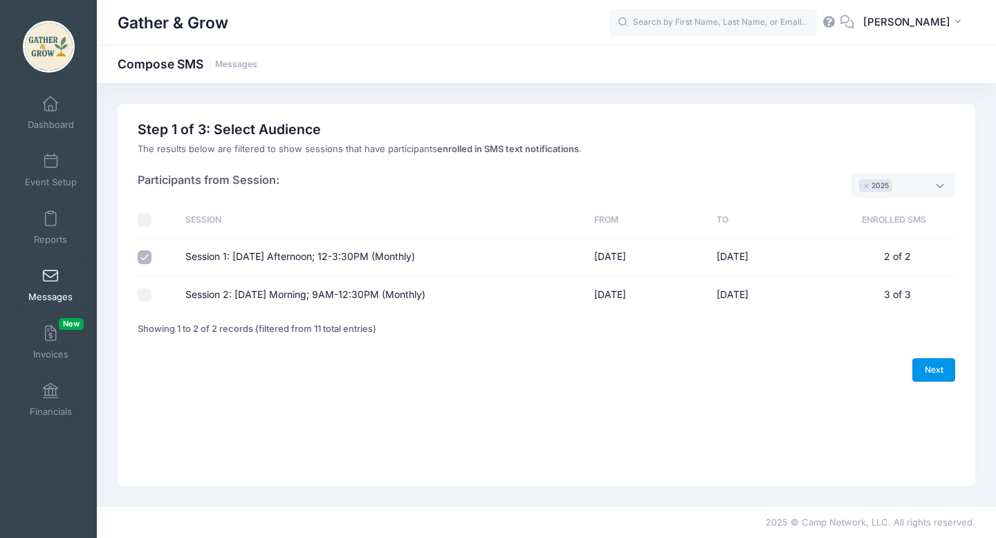
click at [953, 368] on link "Next" at bounding box center [934, 370] width 43 height 24
select select "50"
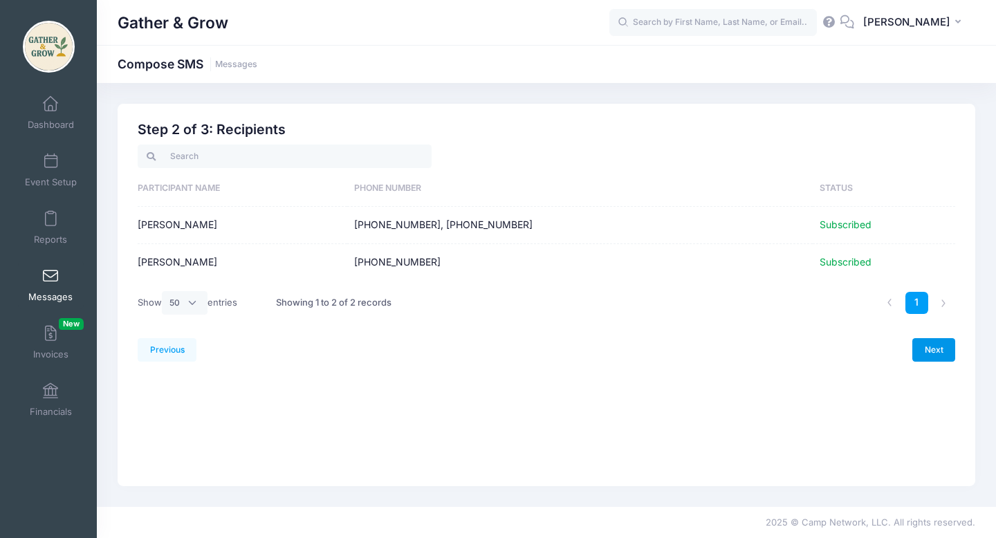
click at [939, 353] on link "Next" at bounding box center [934, 350] width 43 height 24
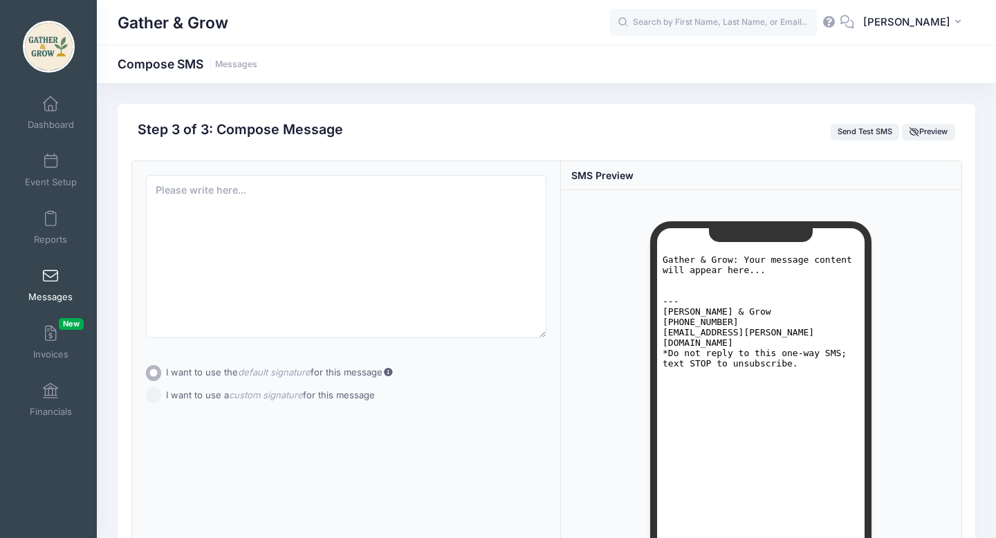
click at [708, 259] on pre "Gather & Grow: Your message content will appear here... --- Elizabeth Shayler G…" at bounding box center [761, 311] width 197 height 114
click at [374, 194] on textarea at bounding box center [346, 256] width 401 height 163
click at [866, 133] on button "Send Test SMS" at bounding box center [865, 132] width 69 height 17
click at [385, 212] on textarea "This field is required." at bounding box center [346, 256] width 401 height 163
paste textarea "Hi families! We are so excited for our very first Wednesday session of Gather &…"
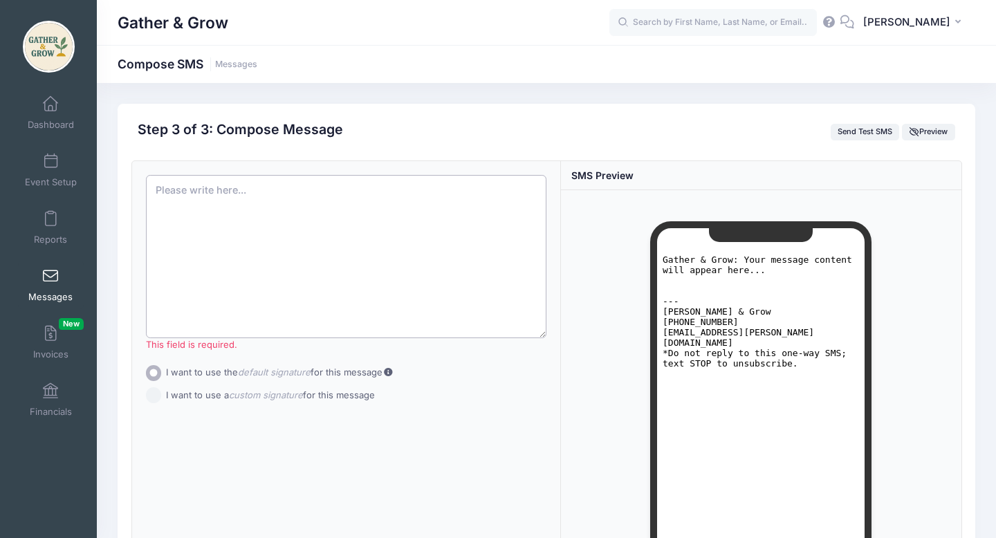
type textarea "Hi families! We are so excited for our very first Wednesday session of Gather &…"
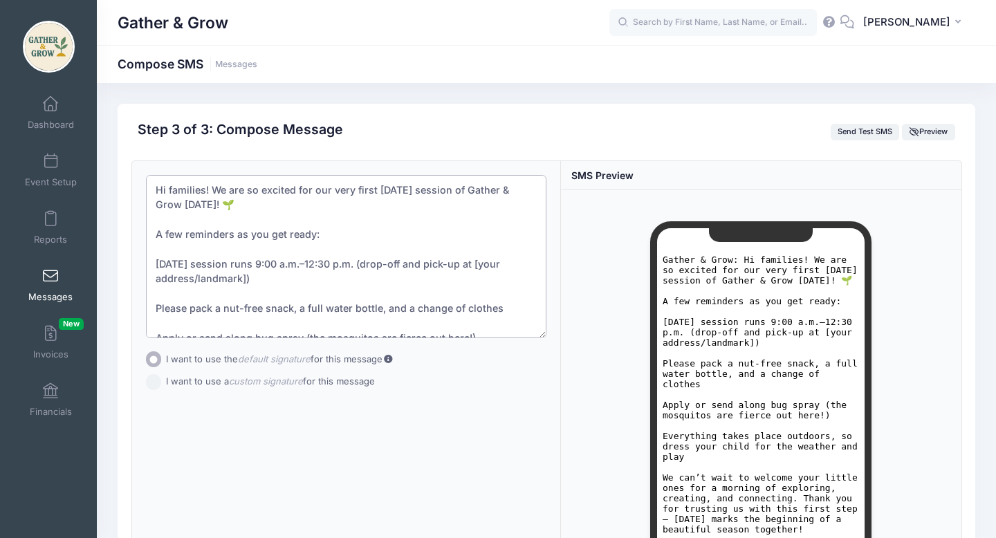
scroll to position [104, 0]
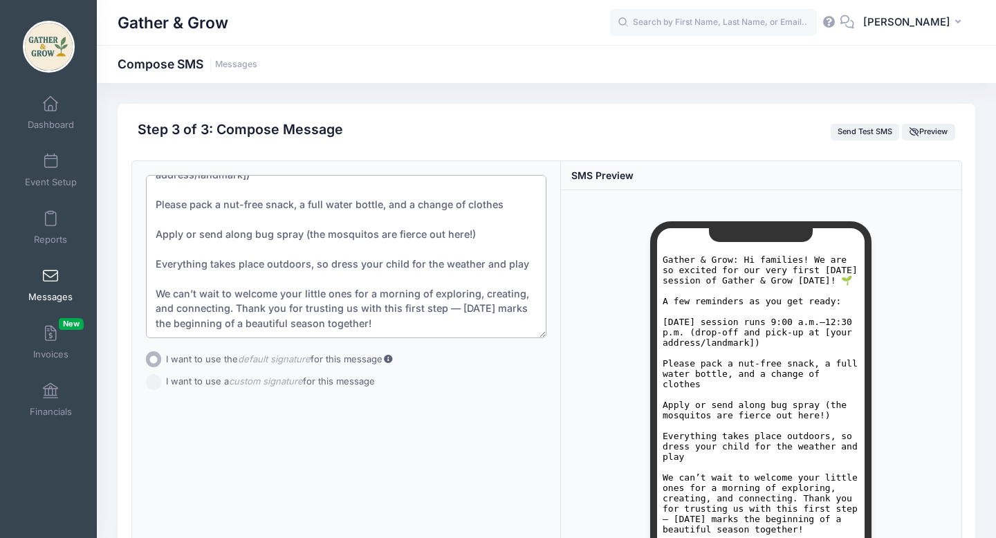
drag, startPoint x: 154, startPoint y: 190, endPoint x: 337, endPoint y: 377, distance: 261.3
click at [337, 377] on form "Subject Add CC Add BCC CC ​ BCC ​ Add Attachment" at bounding box center [346, 285] width 401 height 221
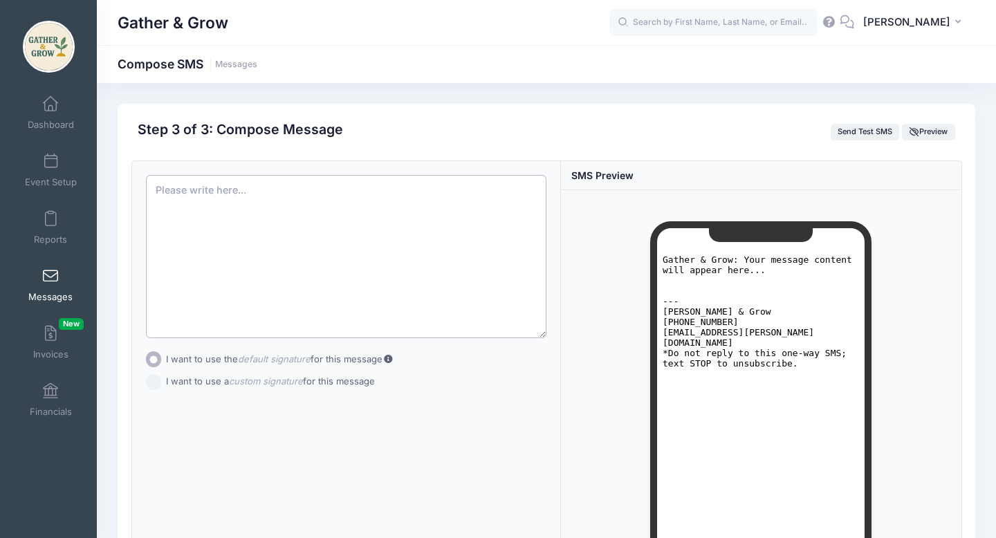
scroll to position [0, 0]
click at [273, 189] on textarea "This field is required." at bounding box center [346, 256] width 401 height 163
paste textarea "Hi families! We are so excited for our very first day of Gather & Grow tomorrow…"
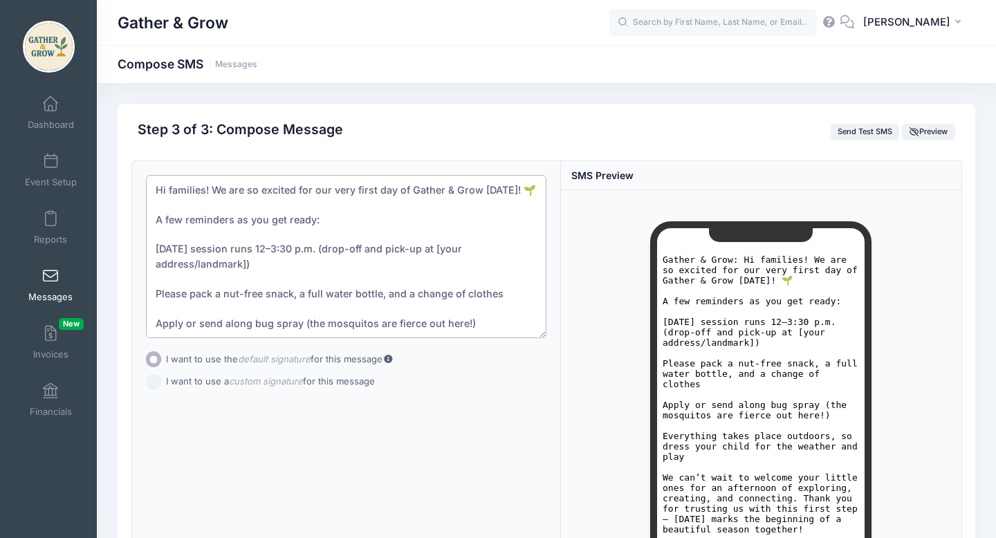
click at [206, 191] on textarea "Hi families! We are so excited for our very first day of Gather & Grow tomorrow…" at bounding box center [346, 256] width 401 height 163
drag, startPoint x: 438, startPoint y: 265, endPoint x: 455, endPoint y: 270, distance: 17.3
click at [455, 270] on textarea "Hi Parents! We are so excited for our very first day of Gather & Grow tomorrow!…" at bounding box center [346, 256] width 401 height 163
drag, startPoint x: 496, startPoint y: 264, endPoint x: 508, endPoint y: 269, distance: 12.7
click at [508, 269] on textarea "Hi Parents! We are so excited for our very first day of Gather & Grow tomorrow!…" at bounding box center [346, 256] width 401 height 163
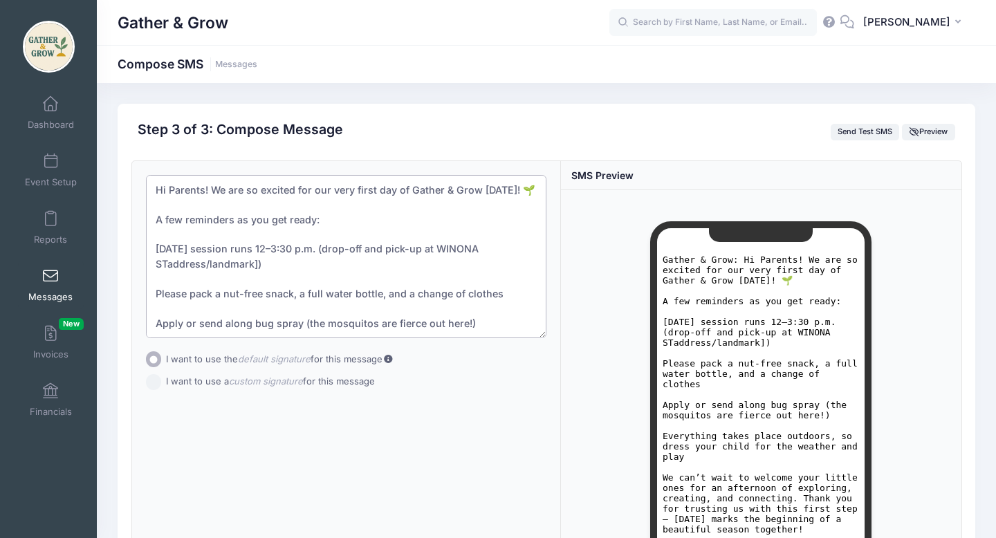
click at [268, 277] on textarea "Hi Parents! We are so excited for our very first day of Gather & Grow tomorrow!…" at bounding box center [346, 256] width 401 height 163
drag, startPoint x: 268, startPoint y: 277, endPoint x: 168, endPoint y: 281, distance: 99.7
click at [168, 281] on textarea "Hi Parents! We are so excited for our very first day of Gather & Grow tomorrow!…" at bounding box center [346, 256] width 401 height 163
drag, startPoint x: 168, startPoint y: 281, endPoint x: 260, endPoint y: 285, distance: 92.1
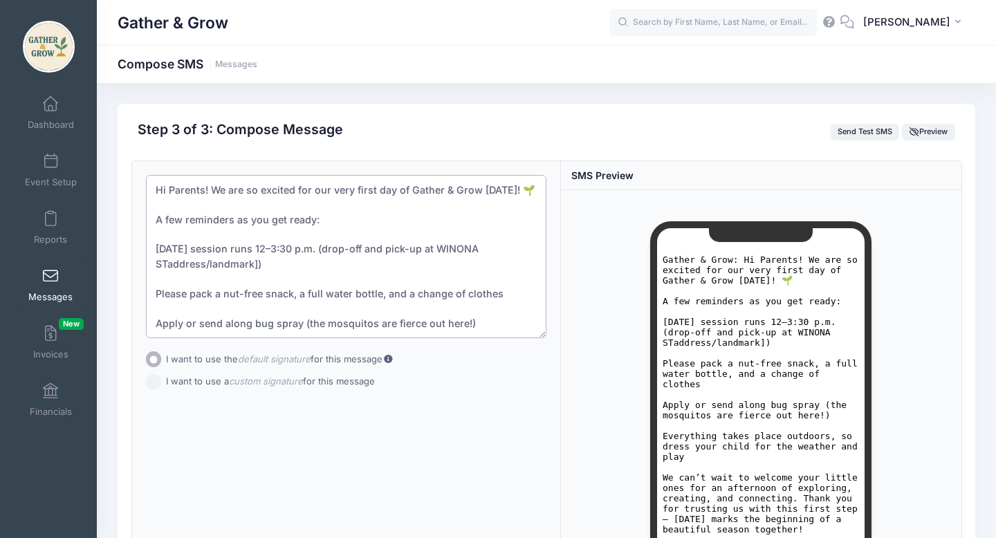
click at [260, 285] on textarea "Hi Parents! We are so excited for our very first day of Gather & Grow tomorrow!…" at bounding box center [346, 256] width 401 height 163
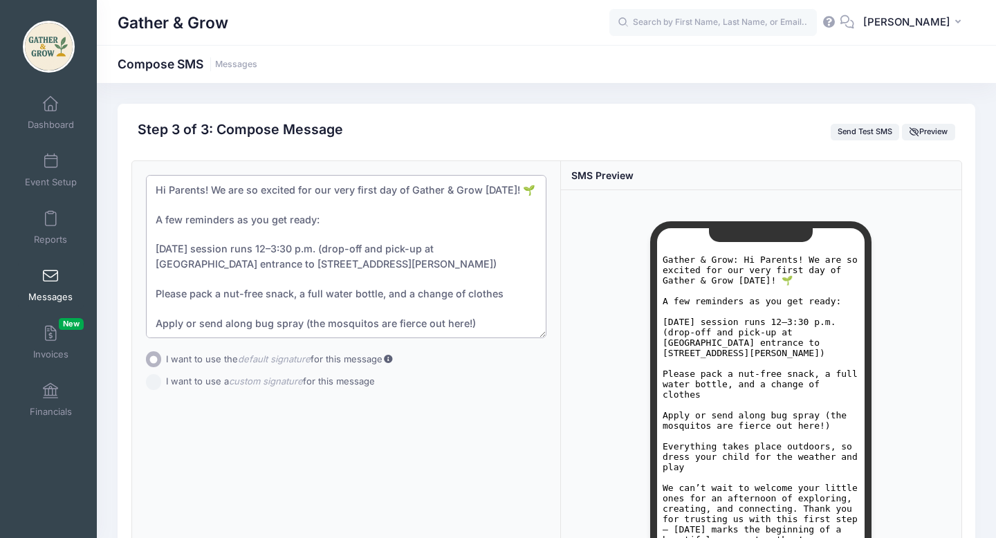
drag, startPoint x: 262, startPoint y: 309, endPoint x: 225, endPoint y: 308, distance: 36.7
click at [225, 308] on textarea "Hi Parents! We are so excited for our very first day of Gather & Grow tomorrow!…" at bounding box center [346, 256] width 401 height 163
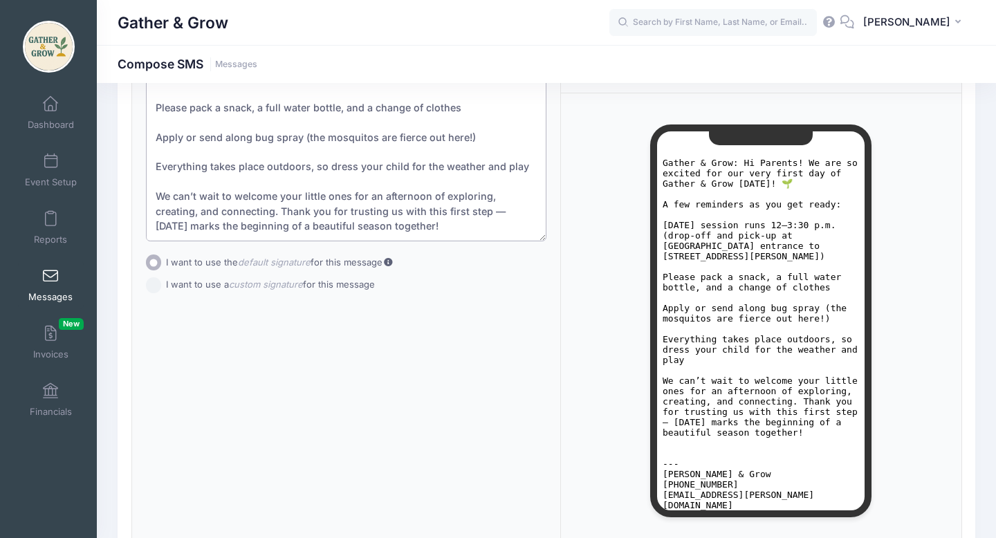
scroll to position [99, 0]
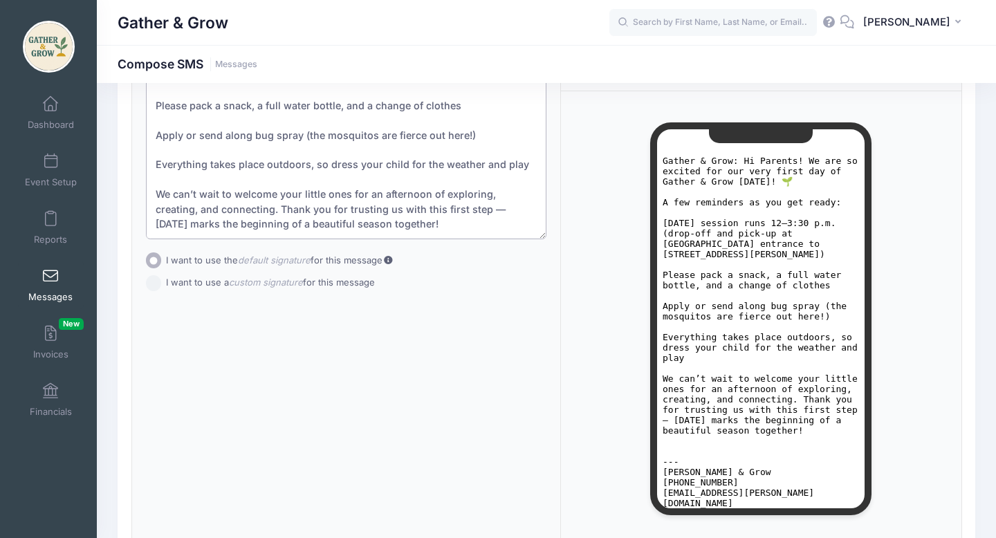
type textarea "Hi Parents! We are so excited for our very first day of Gather & Grow tomorrow!…"
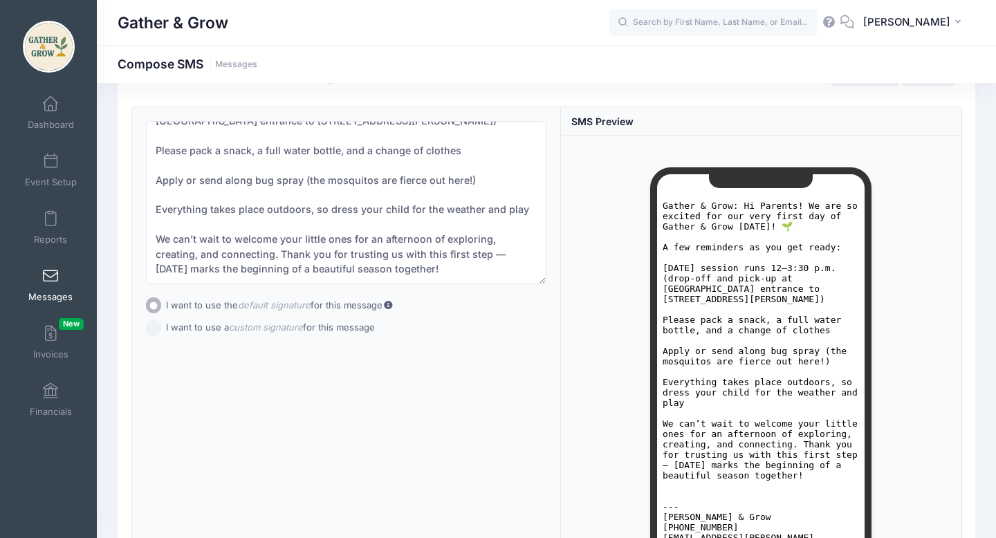
scroll to position [0, 0]
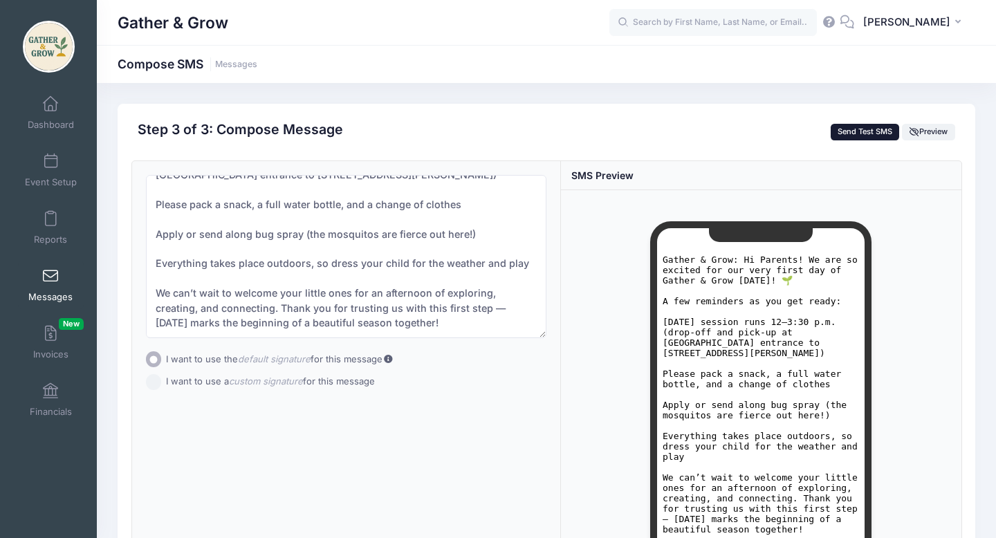
click at [870, 132] on button "Send Test SMS" at bounding box center [865, 132] width 69 height 17
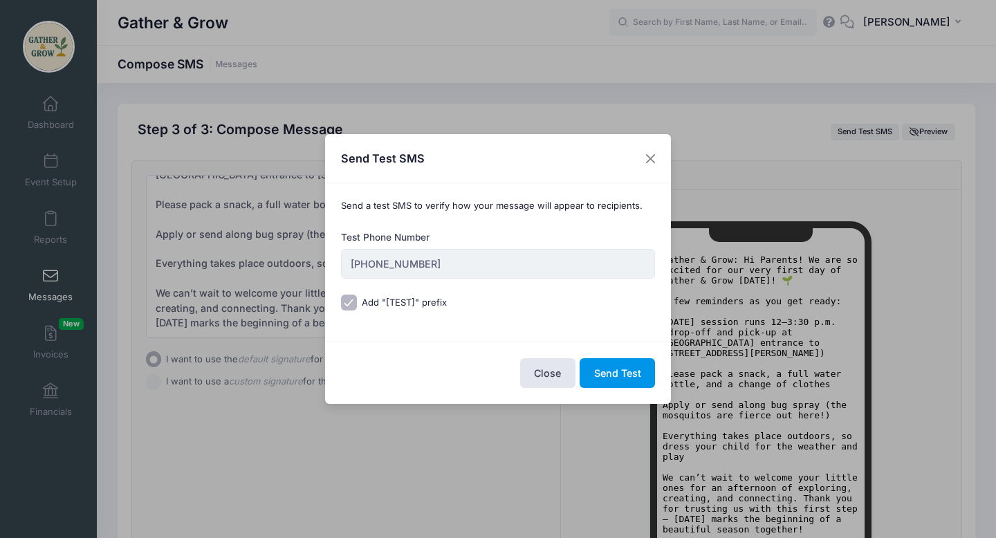
click at [632, 377] on button "Send Test" at bounding box center [617, 373] width 75 height 30
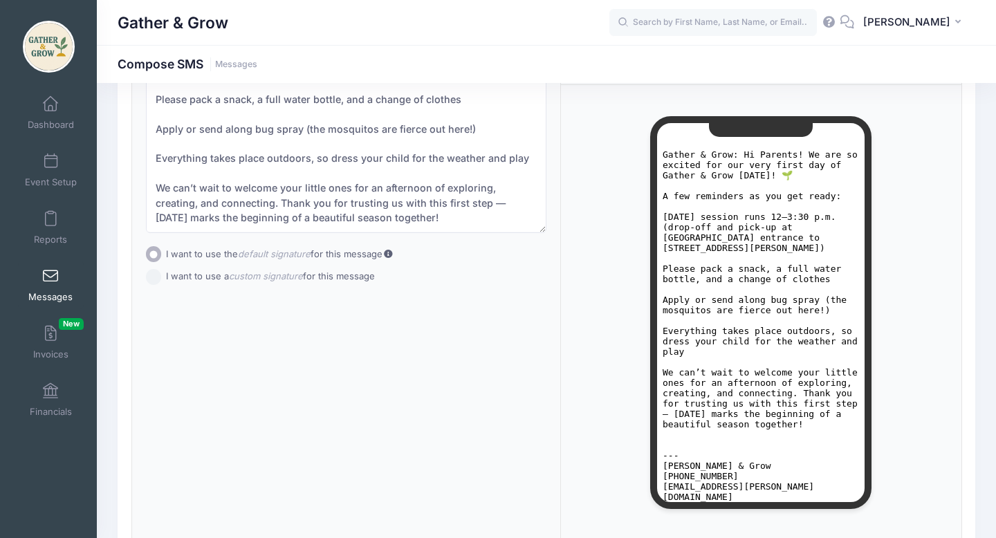
scroll to position [215, 0]
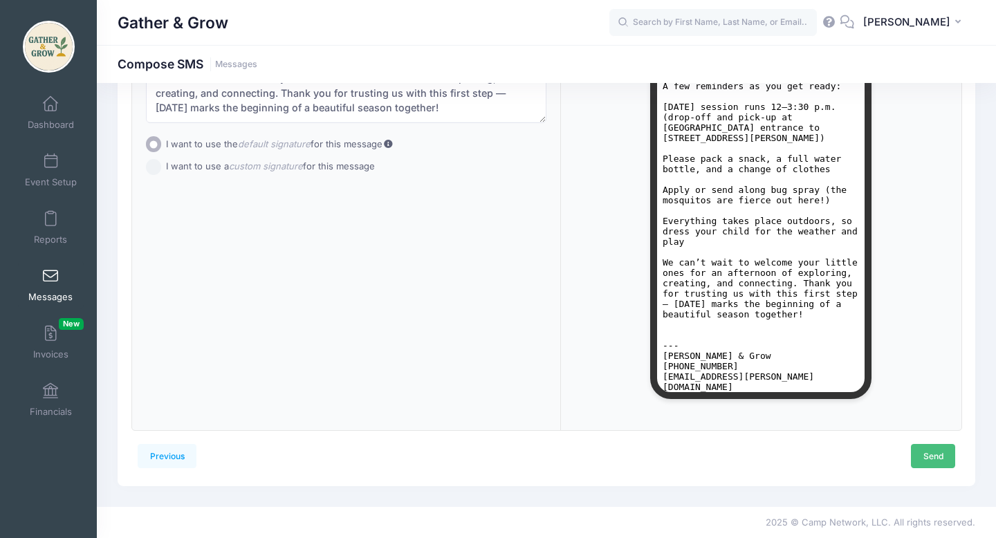
click at [927, 453] on link "Send" at bounding box center [933, 456] width 44 height 24
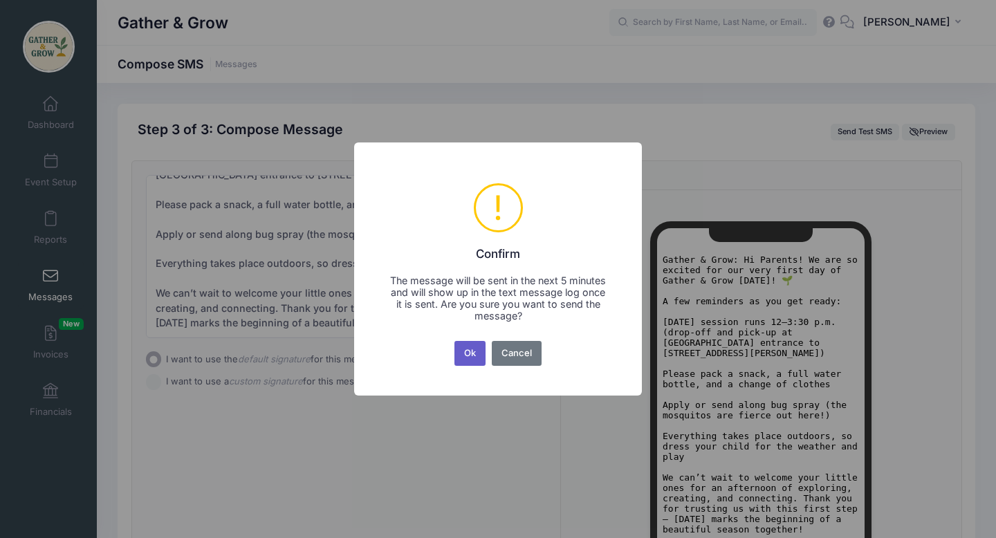
click at [471, 353] on button "Ok" at bounding box center [471, 353] width 32 height 25
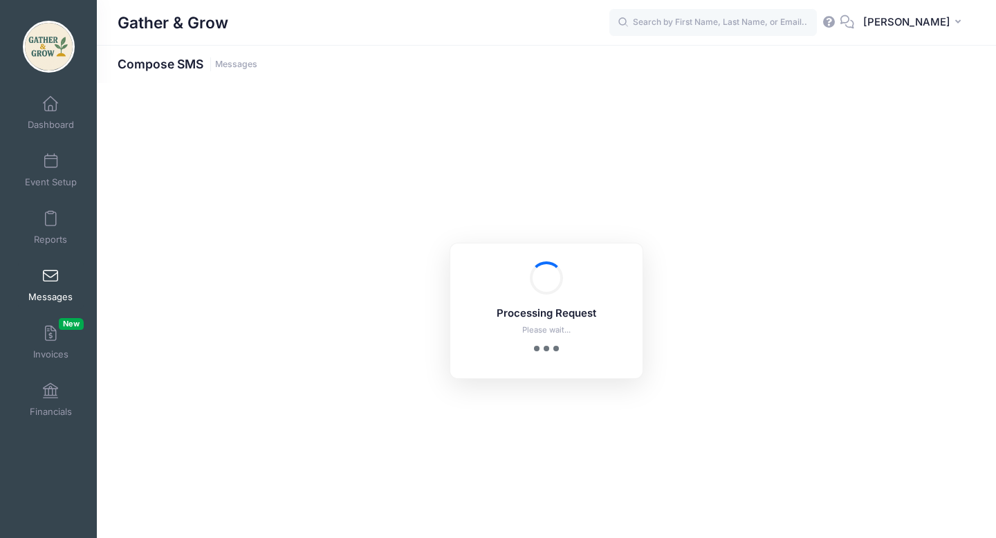
scroll to position [215, 0]
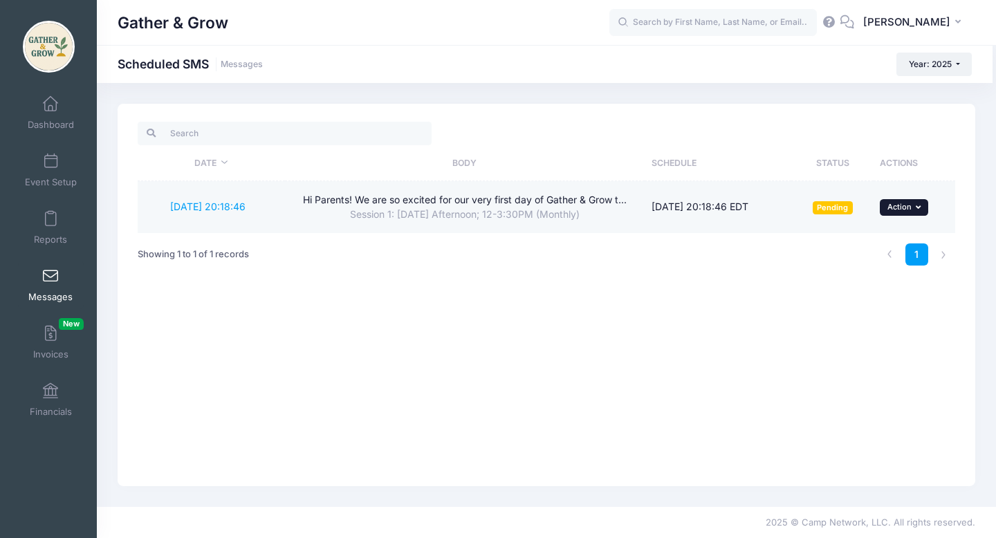
click at [909, 210] on span "Action" at bounding box center [900, 207] width 24 height 10
click at [855, 243] on link "Send Now" at bounding box center [876, 238] width 91 height 26
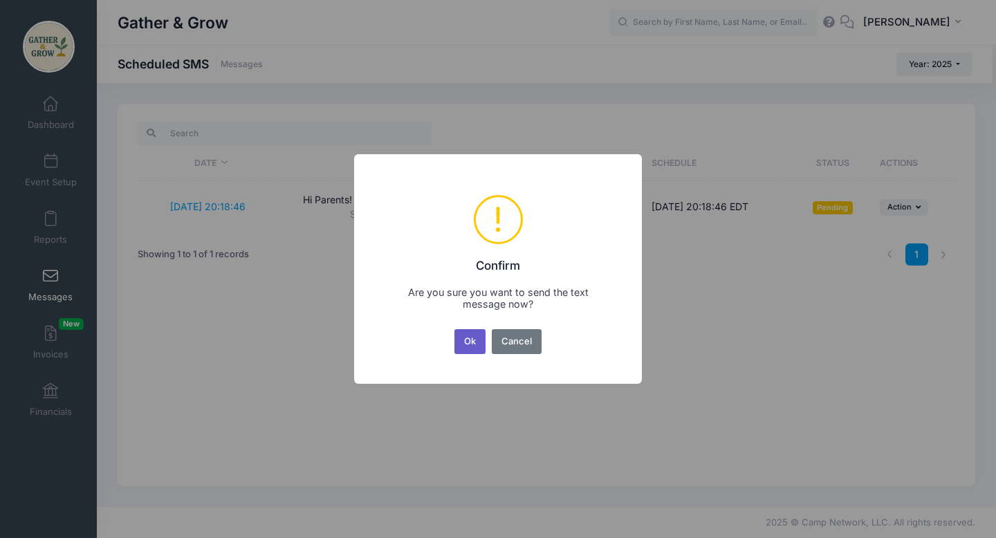
click at [469, 345] on button "Ok" at bounding box center [471, 341] width 32 height 25
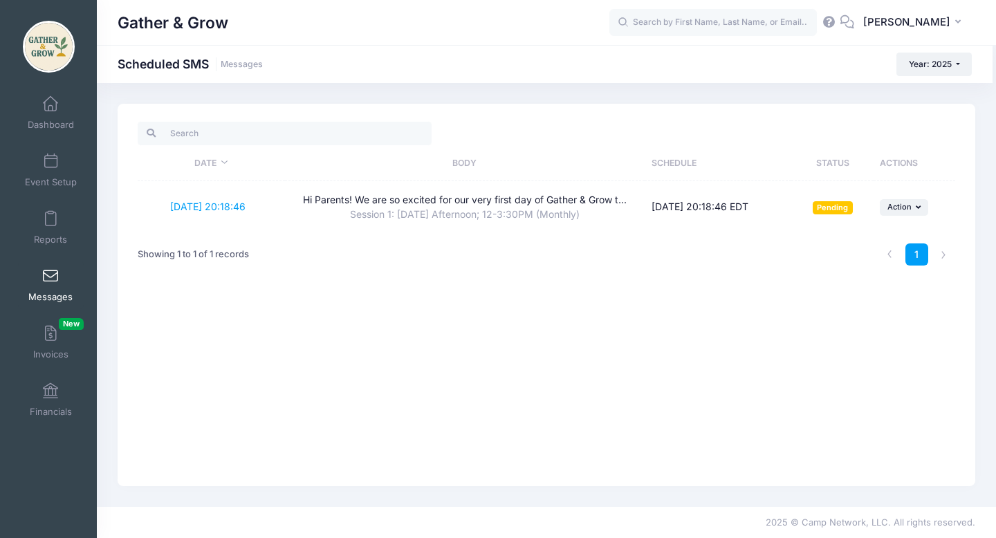
click at [47, 284] on link "Messages" at bounding box center [51, 285] width 66 height 48
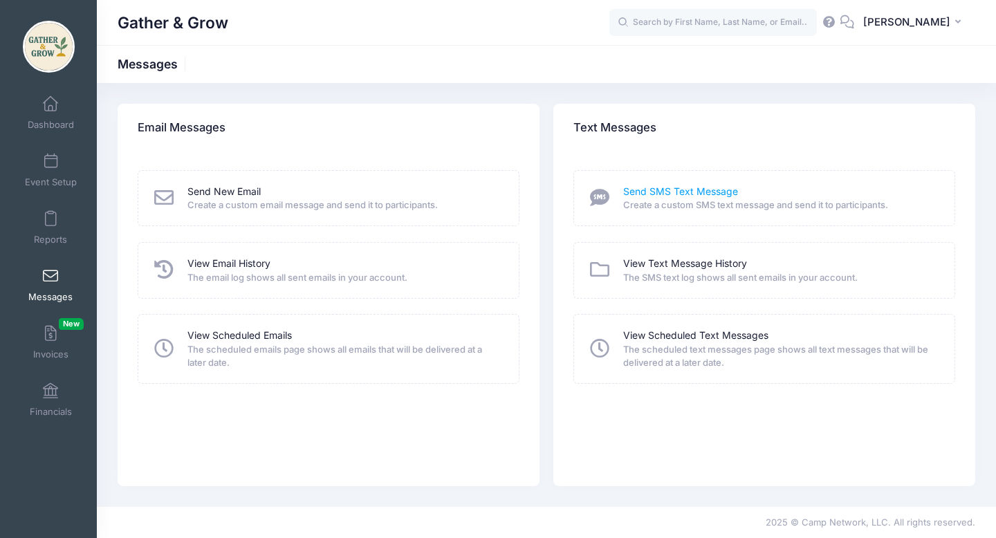
click at [718, 191] on link "Send SMS Text Message" at bounding box center [680, 192] width 115 height 15
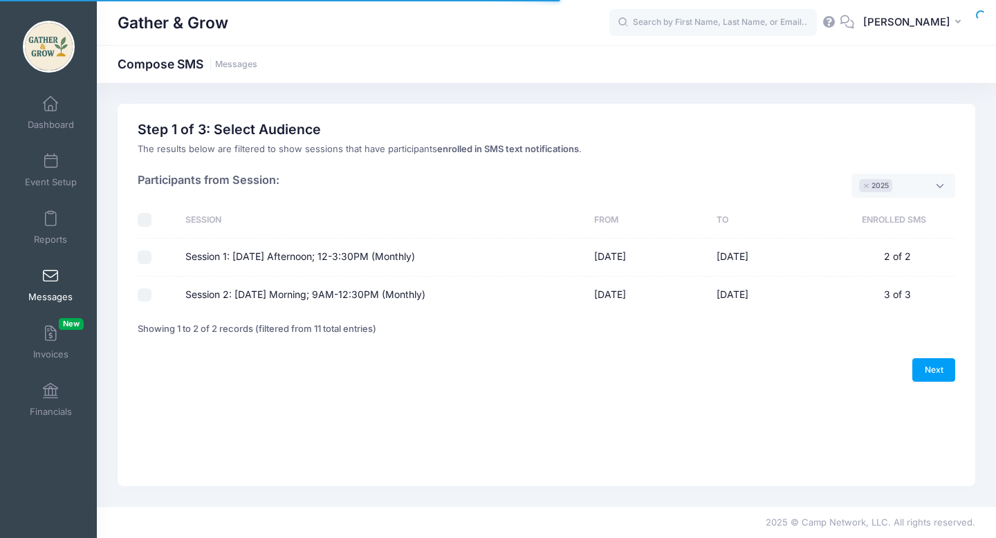
select select "2025"
click at [935, 186] on span "× 2025" at bounding box center [904, 186] width 104 height 24
click at [890, 104] on div "Previous Next Step 1 of 4: Message Type Audience Roster Compose Step 1 of 3: Se…" at bounding box center [547, 295] width 858 height 383
click at [544, 423] on div "Previous Next Step 1 of 4: Message Type Audience Roster Compose Step 1 of 3: Se…" at bounding box center [547, 295] width 858 height 383
